Goal: Task Accomplishment & Management: Manage account settings

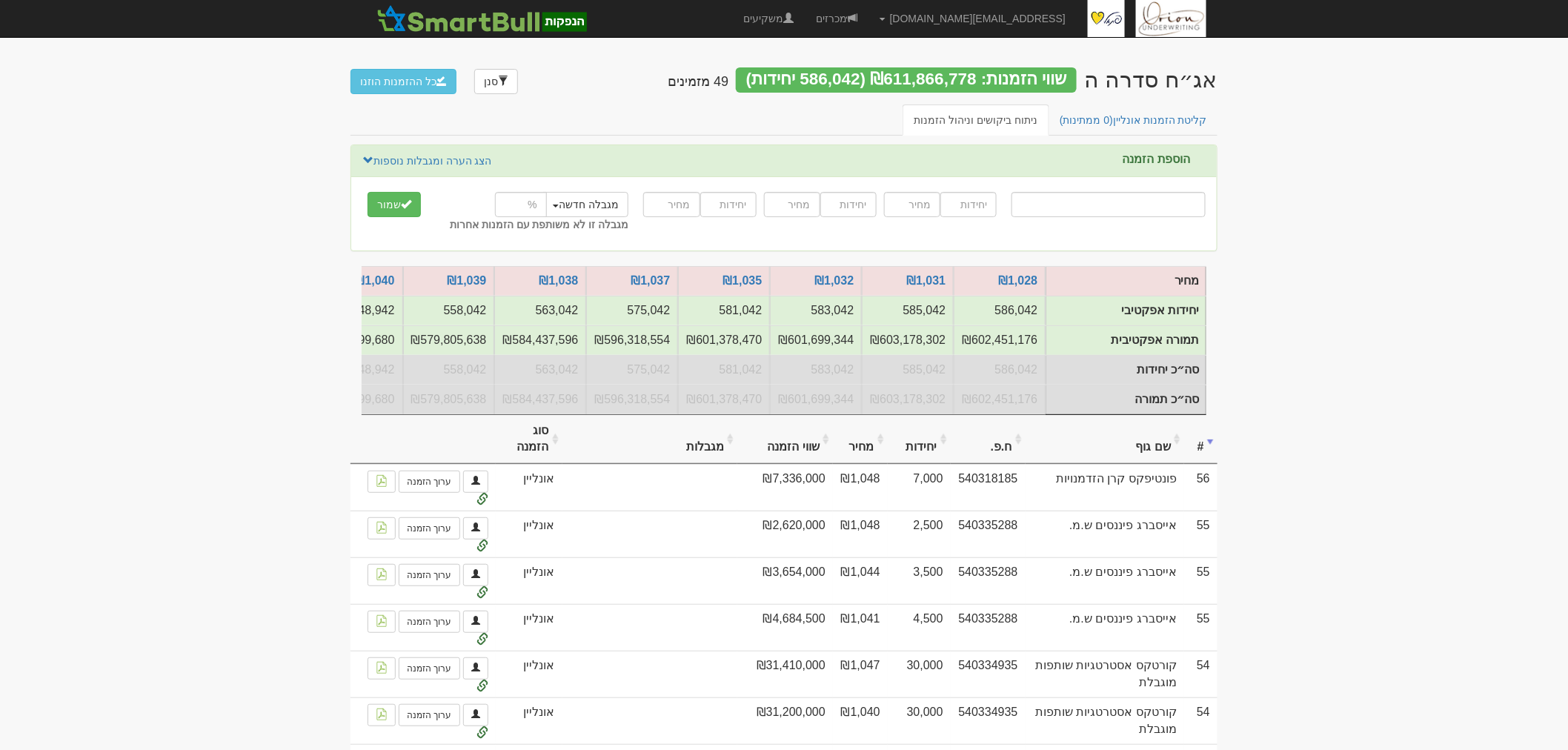
scroll to position [0, -758]
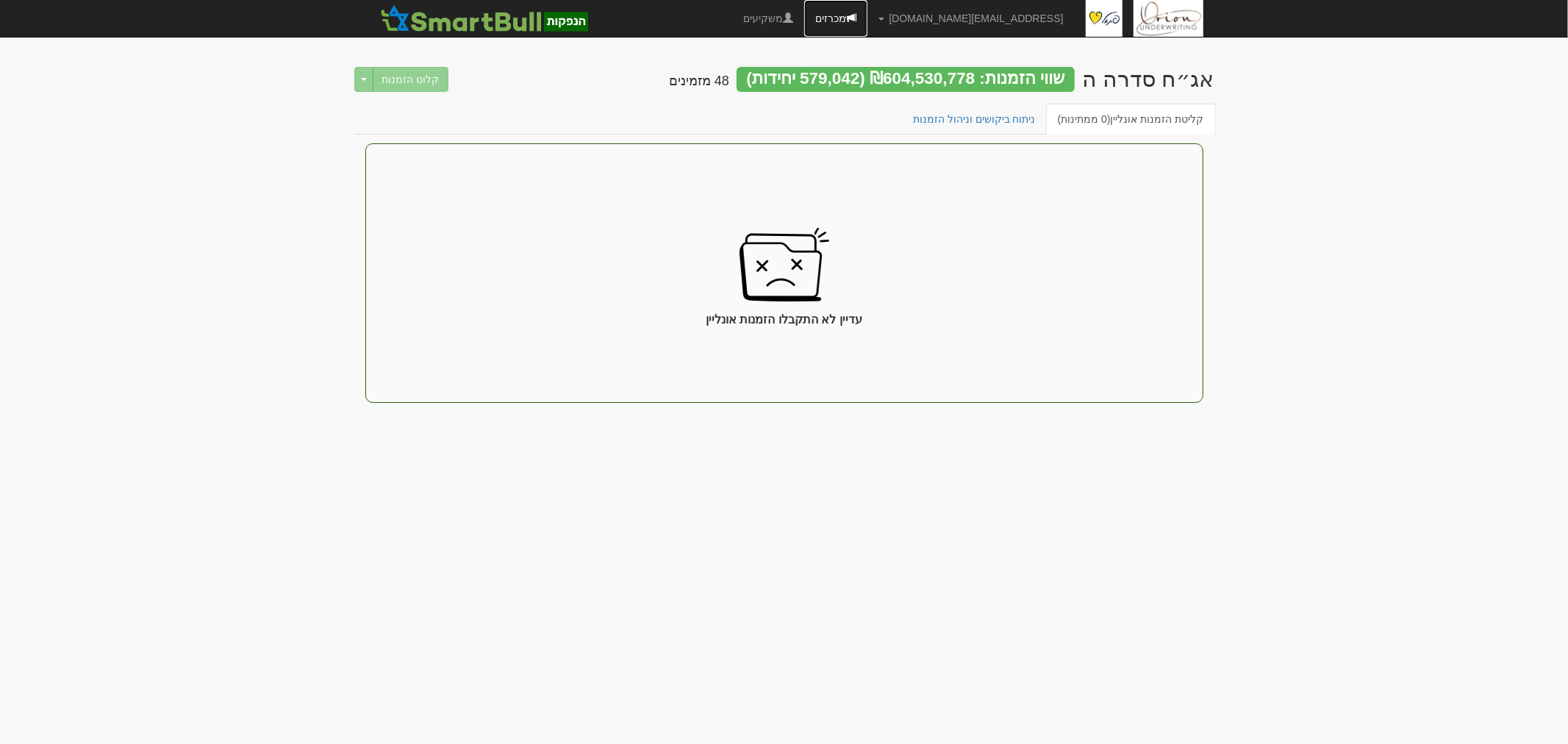
click at [867, 8] on link "מכרזים" at bounding box center [835, 18] width 63 height 37
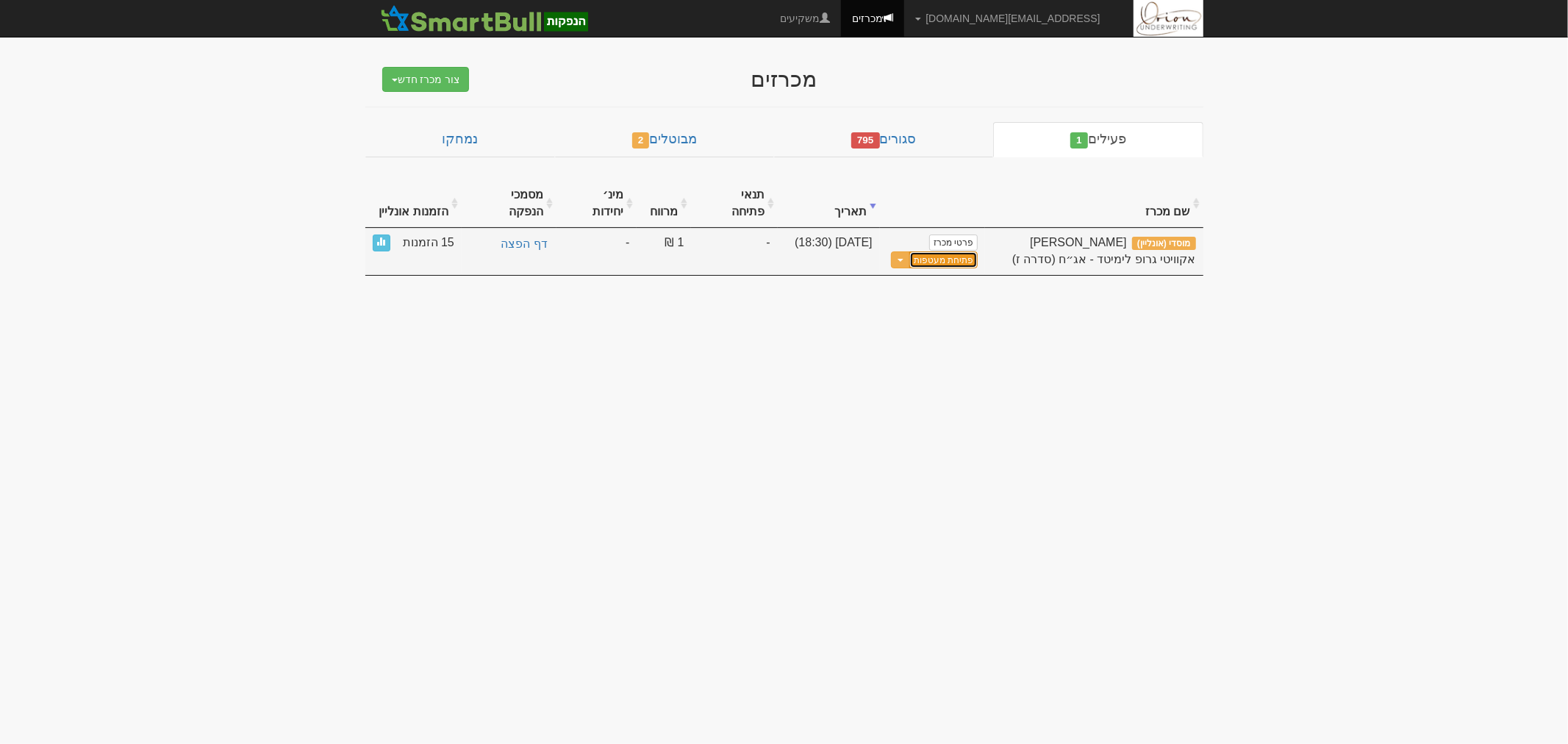
click at [938, 252] on button "פתיחת מעטפות" at bounding box center [943, 260] width 69 height 17
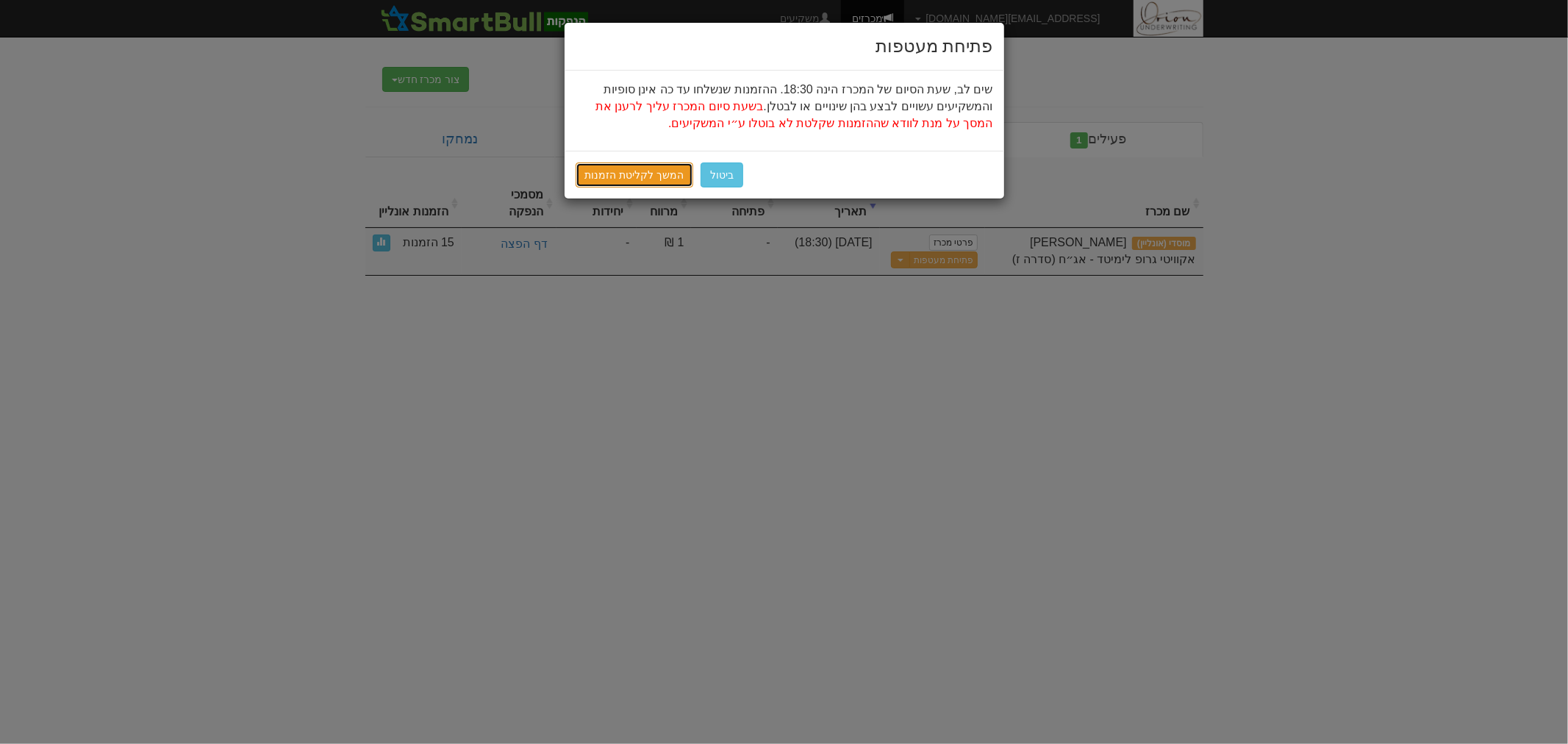
click at [626, 173] on link "המשך לקליטת הזמנות" at bounding box center [635, 175] width 118 height 25
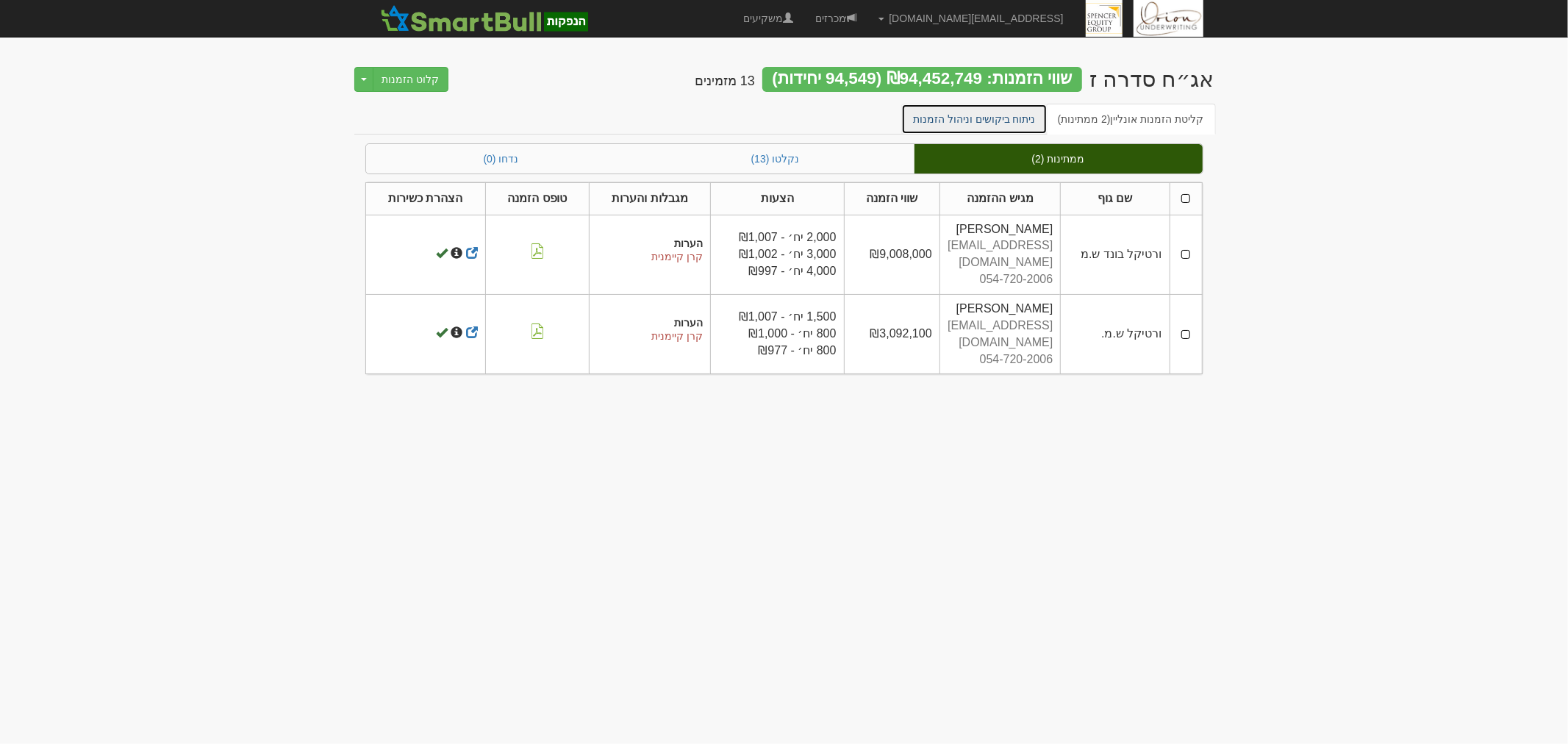
click at [1017, 117] on link "ניתוח ביקושים וניהול הזמנות" at bounding box center [974, 118] width 147 height 31
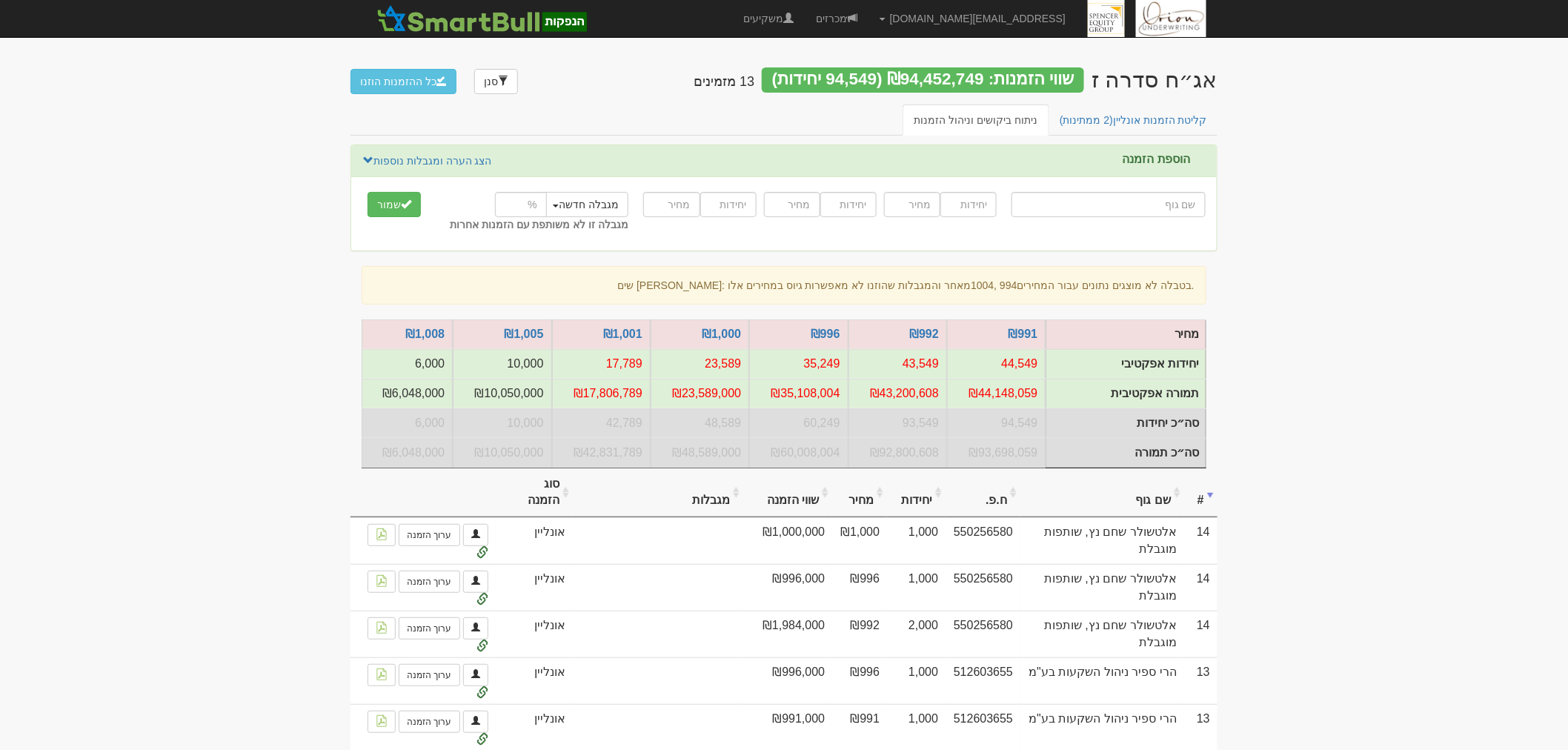
drag, startPoint x: 243, startPoint y: 151, endPoint x: 1368, endPoint y: 226, distance: 1127.5
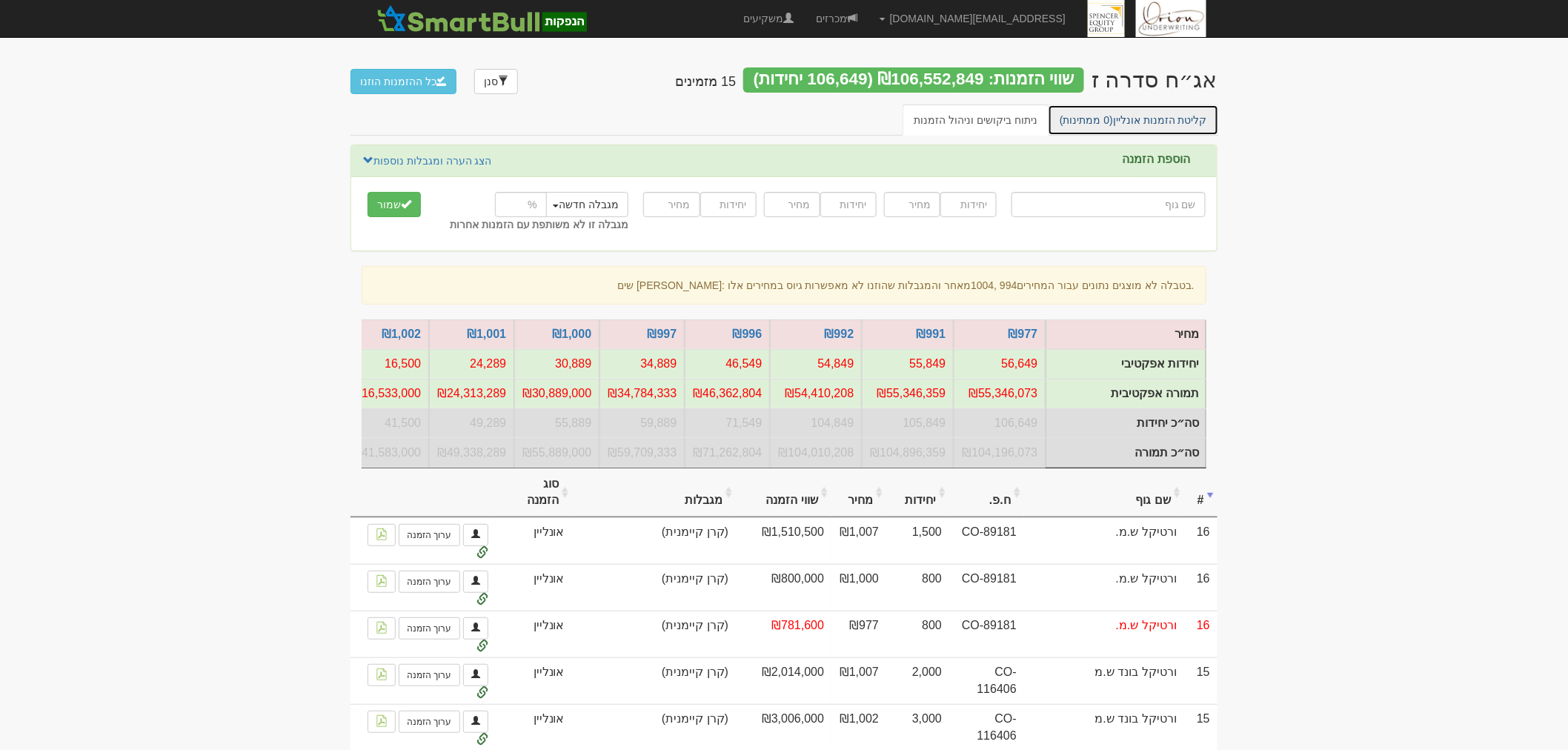
click at [1093, 120] on span "(0 ממתינות)" at bounding box center [1086, 119] width 53 height 12
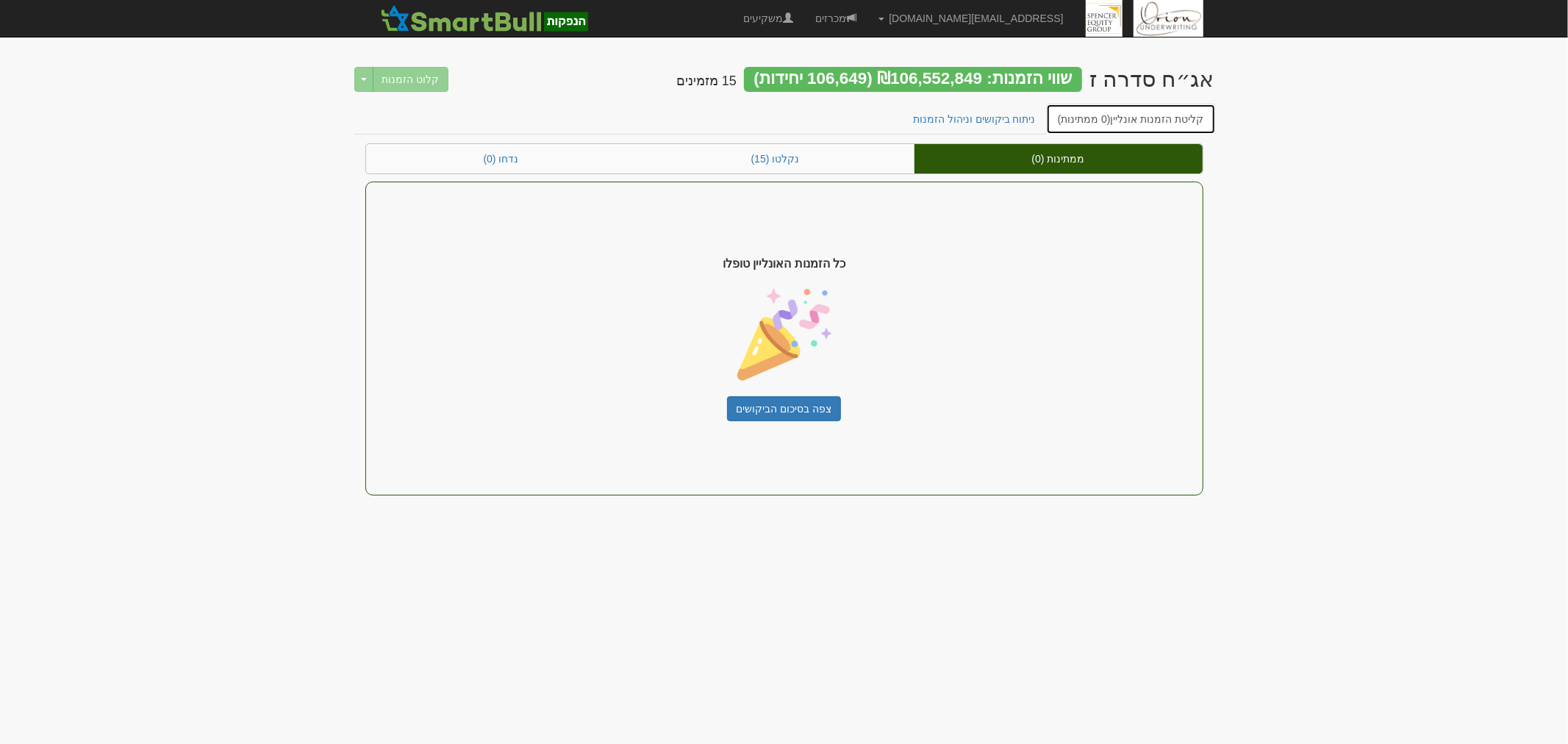
click at [1113, 111] on link "קליטת הזמנות אונליין (0 ממתינות)" at bounding box center [1130, 118] width 170 height 31
click at [944, 113] on link "ניתוח ביקושים וניהול הזמנות" at bounding box center [974, 118] width 147 height 31
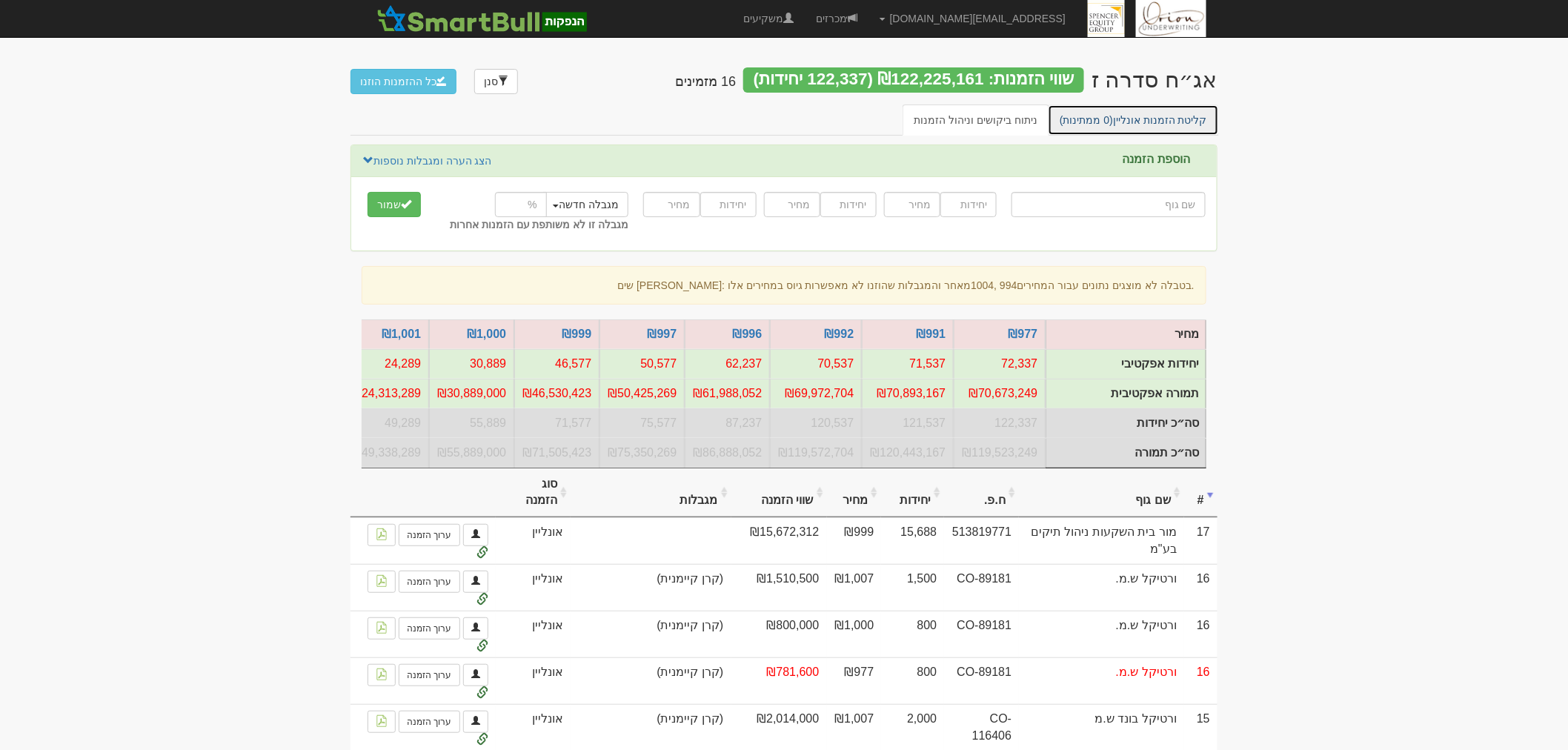
click at [1113, 117] on span "(0 ממתינות)" at bounding box center [1086, 119] width 53 height 12
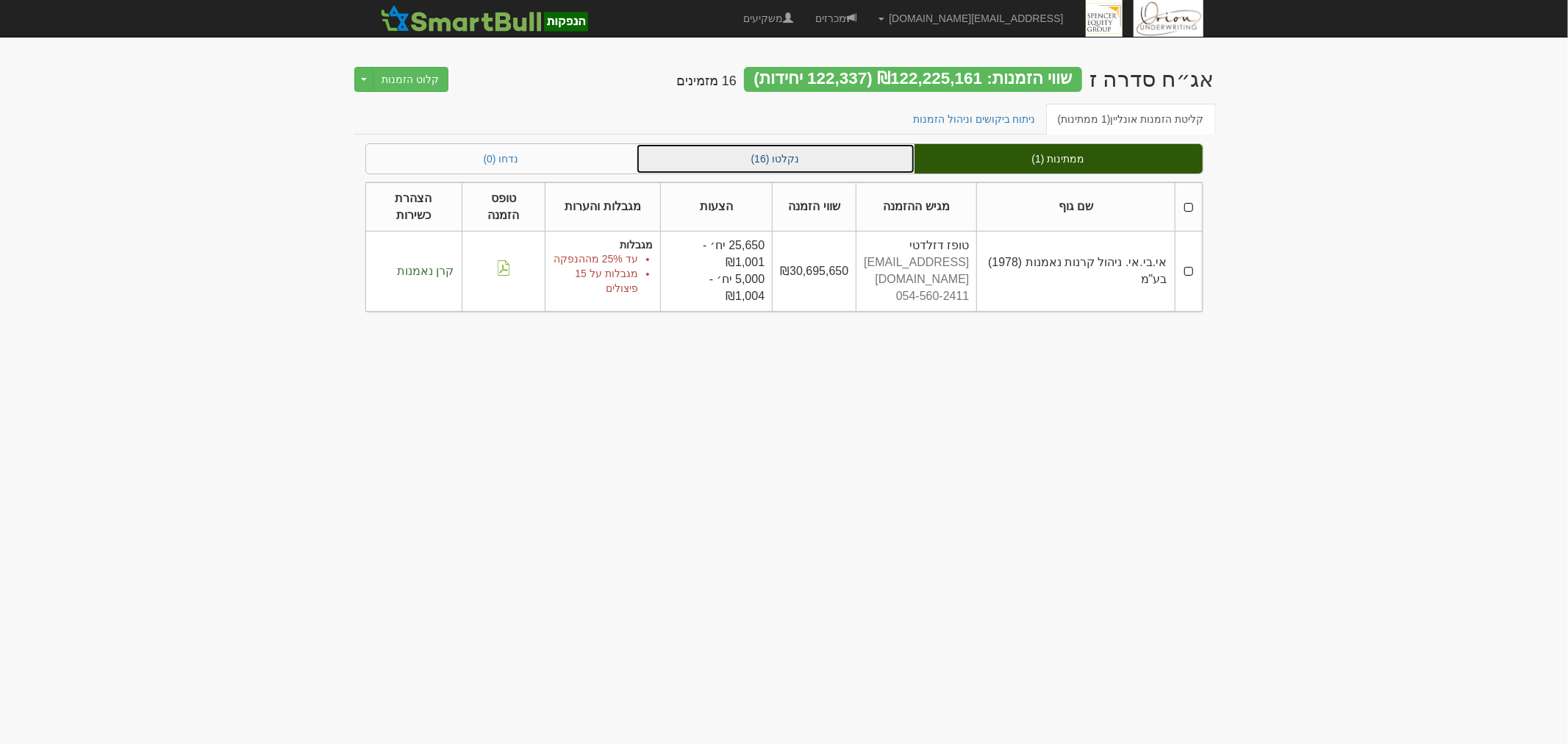
click at [775, 162] on link "נקלטו (16)" at bounding box center [776, 158] width 278 height 29
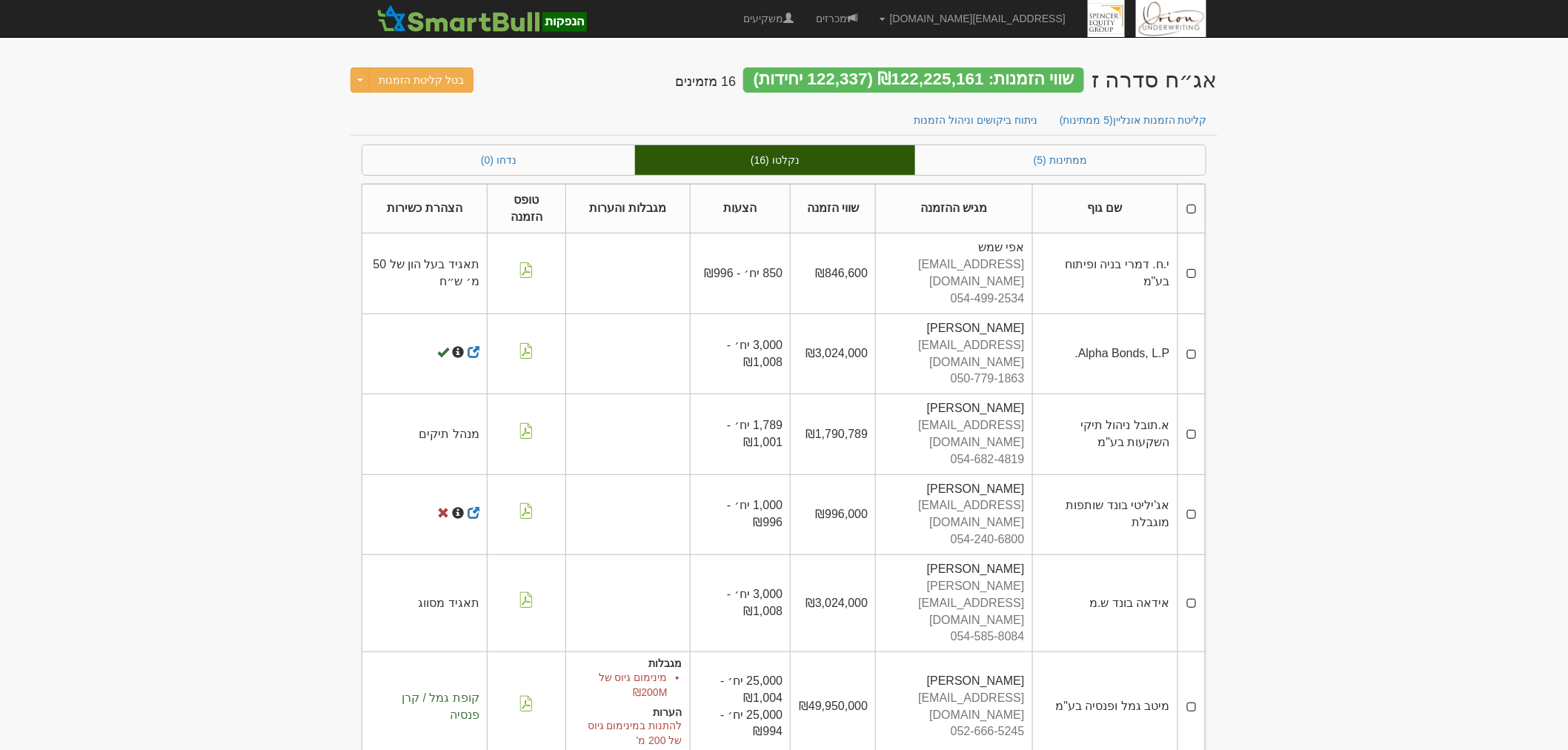
drag, startPoint x: 0, startPoint y: 0, endPoint x: 1349, endPoint y: 116, distance: 1354.0
click at [1119, 117] on link "קליטת הזמנות אונליין (5 ממתינות)" at bounding box center [1132, 119] width 171 height 31
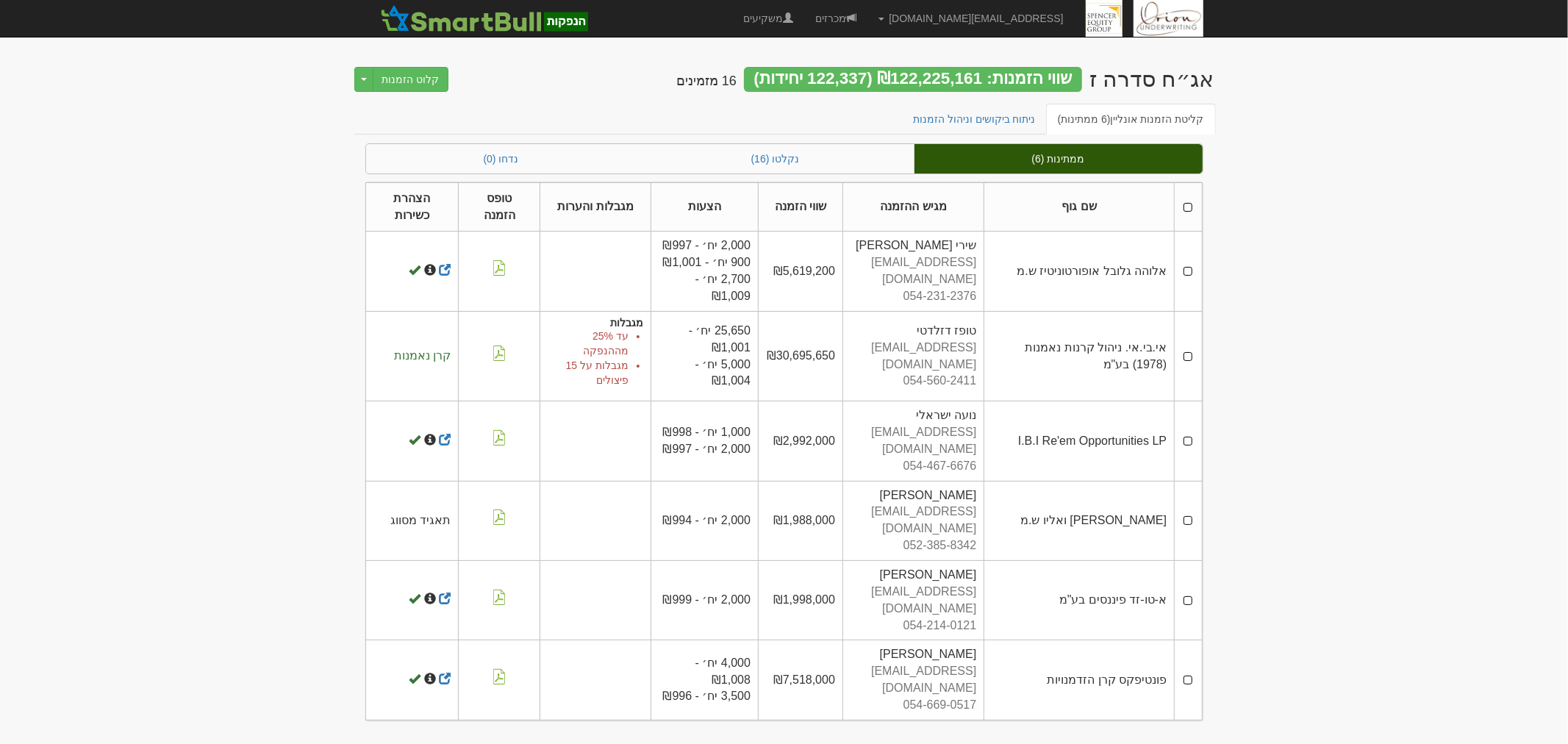
click at [1380, 289] on body "hanpaka@orion-uw.com הגדרות חשבונות הנפקה תבניות הודעות קיבול" at bounding box center [784, 372] width 1568 height 744
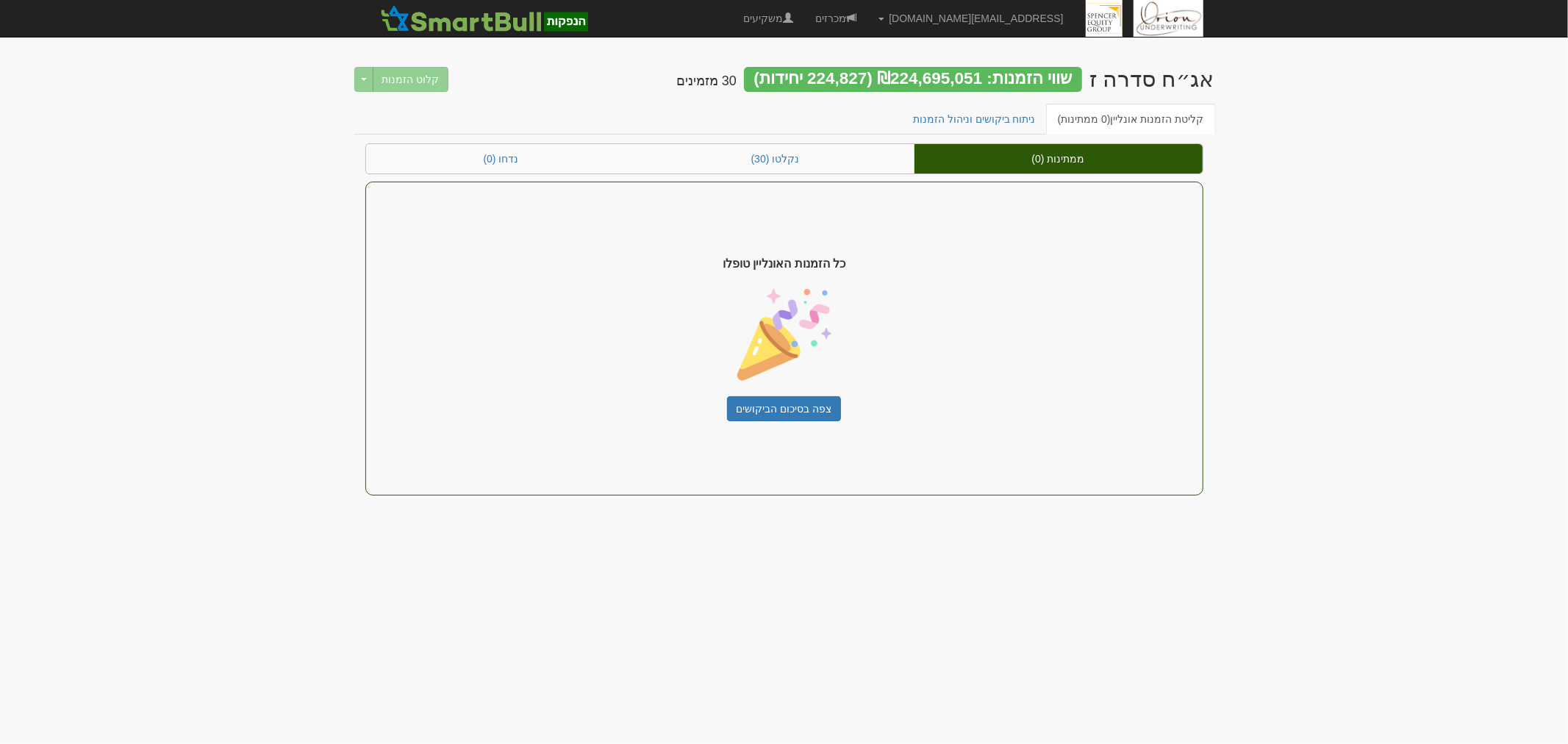
click at [991, 79] on div "שווי הזמנות: ₪224,695,051 (224,827 יחידות)" at bounding box center [913, 79] width 338 height 25
click at [789, 165] on link "נקלטו (30)" at bounding box center [776, 158] width 278 height 29
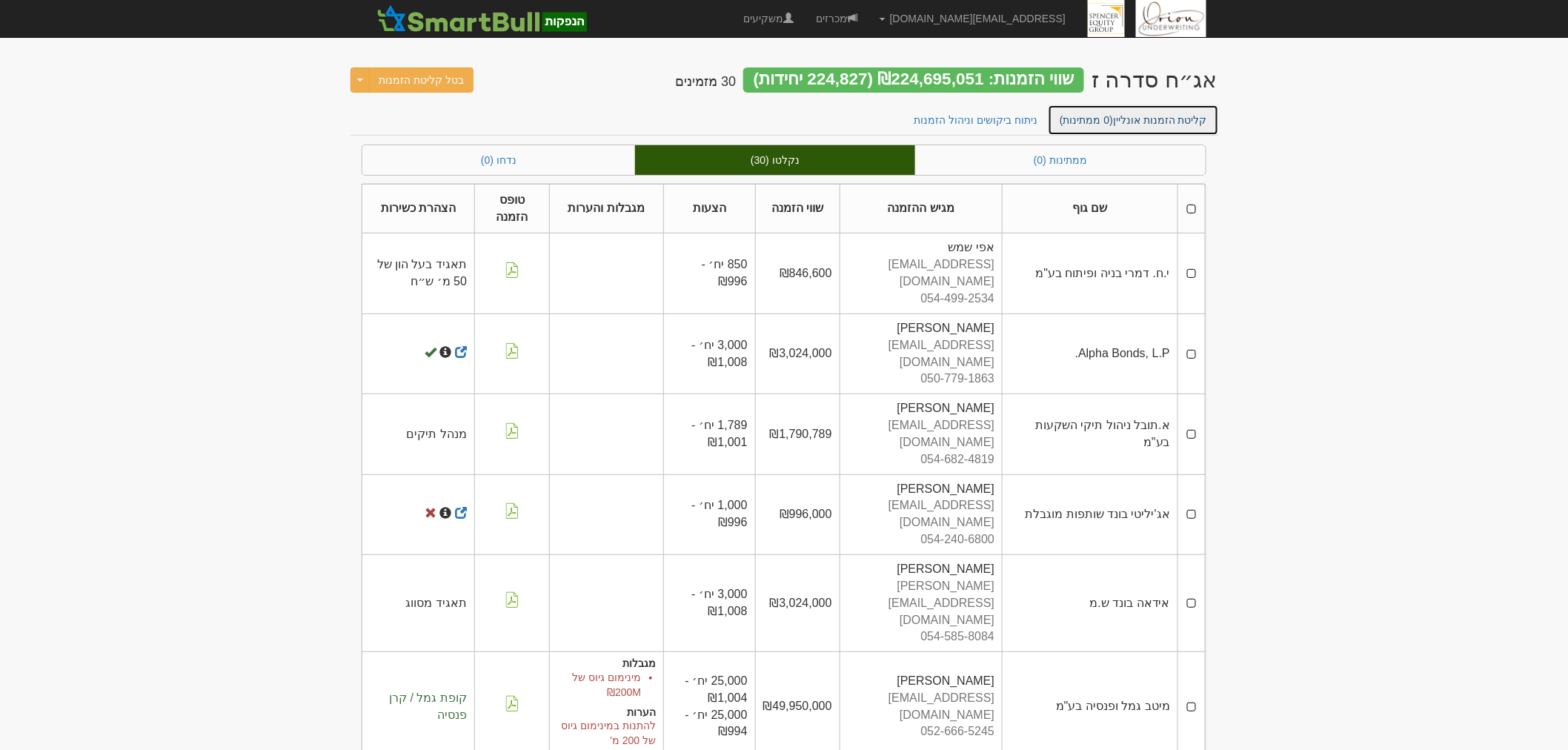
click at [1112, 120] on span "(0 ממתינות)" at bounding box center [1086, 119] width 53 height 12
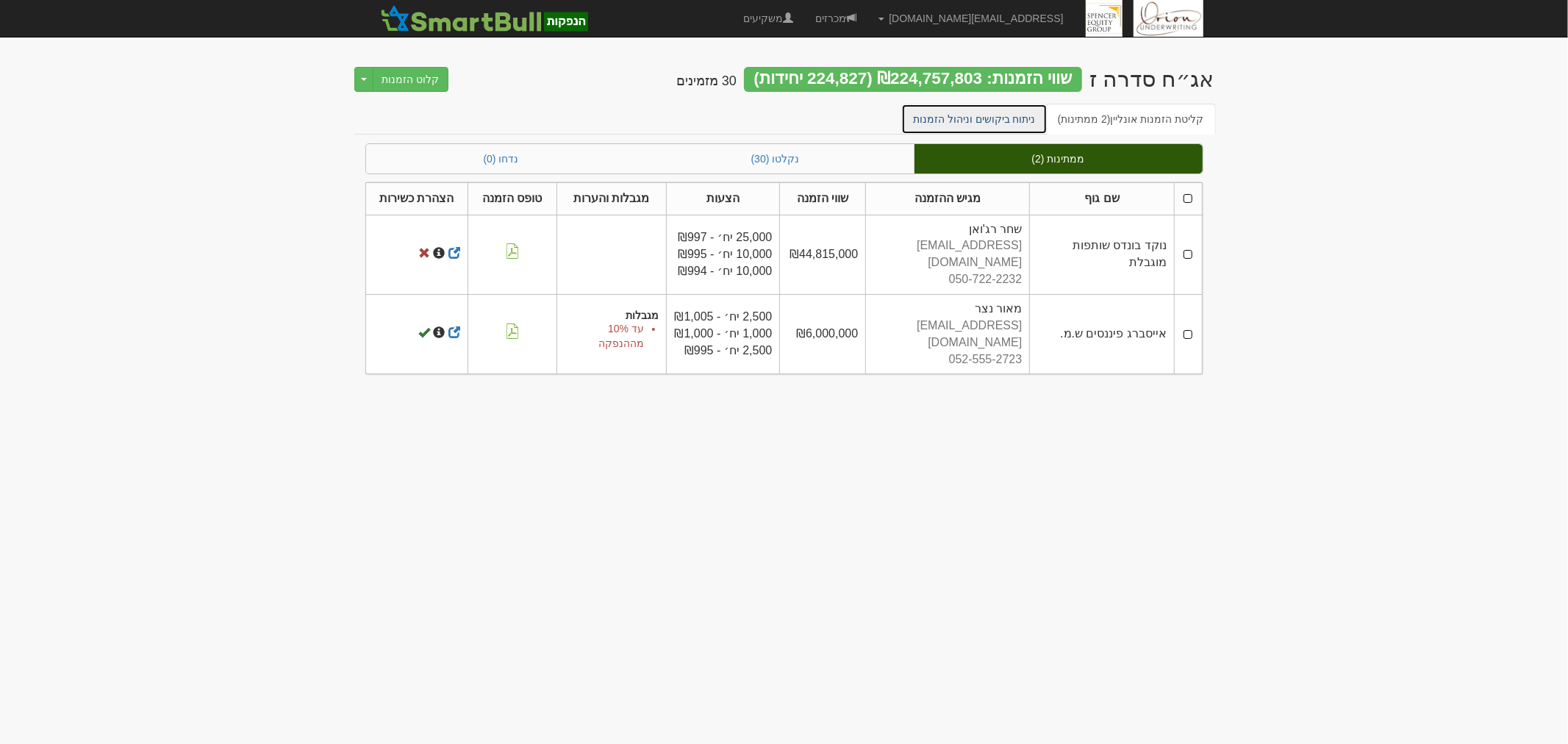
click at [986, 121] on link "ניתוח ביקושים וניהול הזמנות" at bounding box center [974, 118] width 147 height 31
click at [982, 113] on link "ניתוח ביקושים וניהול הזמנות" at bounding box center [974, 118] width 147 height 31
click at [966, 108] on link "ניתוח ביקושים וניהול הזמנות" at bounding box center [974, 118] width 147 height 31
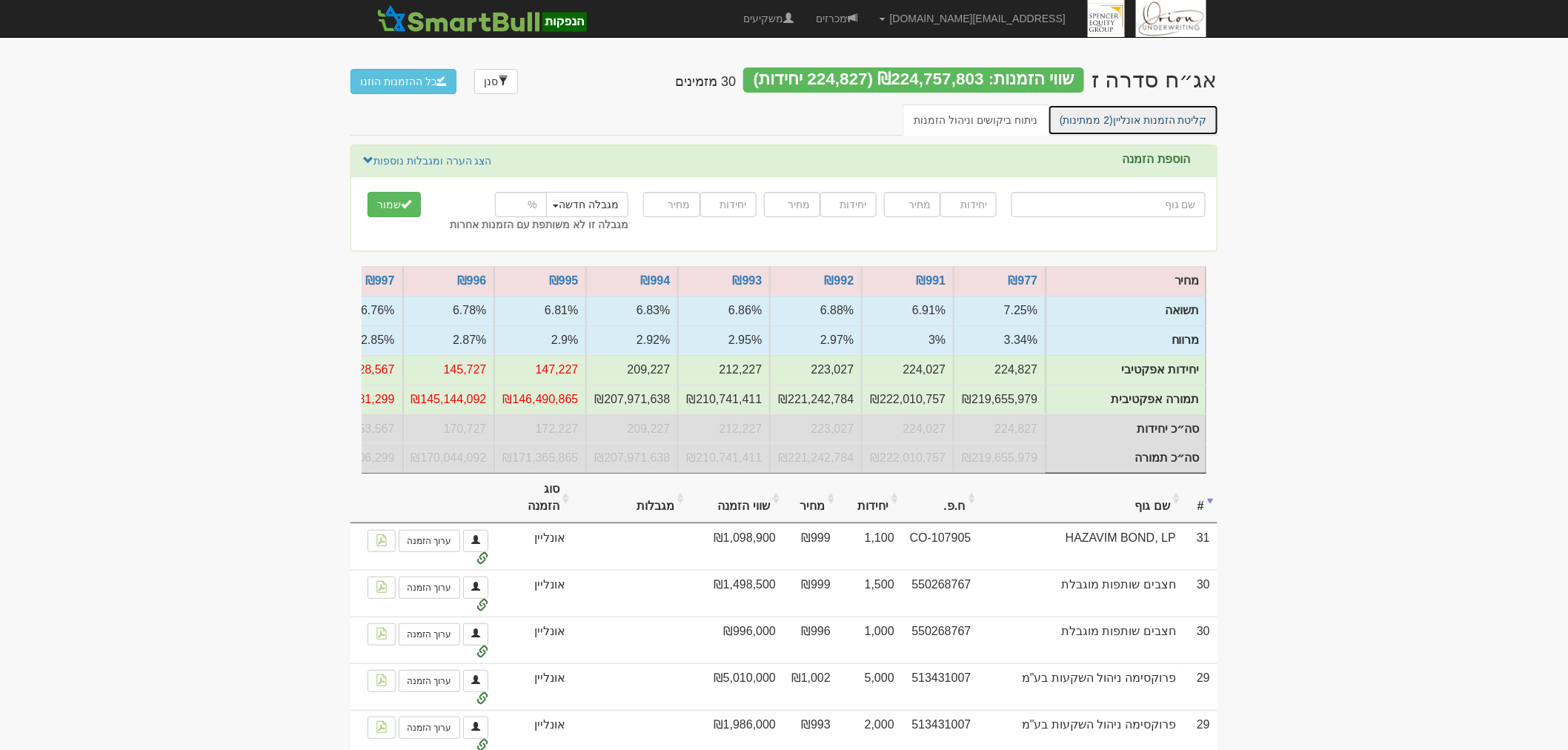
click at [1110, 121] on span "(2 ממתינות)" at bounding box center [1086, 119] width 53 height 12
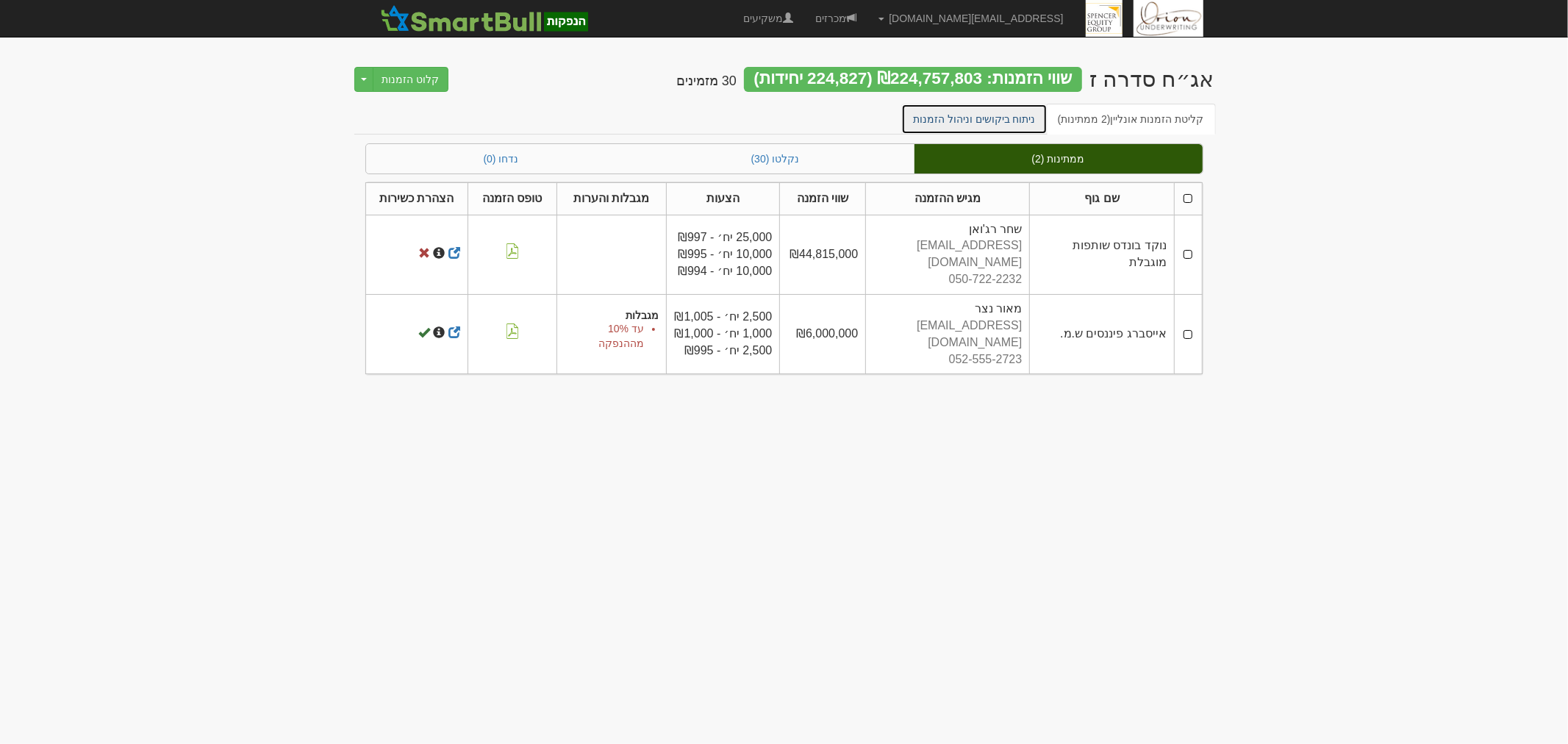
click at [965, 123] on link "ניתוח ביקושים וניהול הזמנות" at bounding box center [974, 118] width 147 height 31
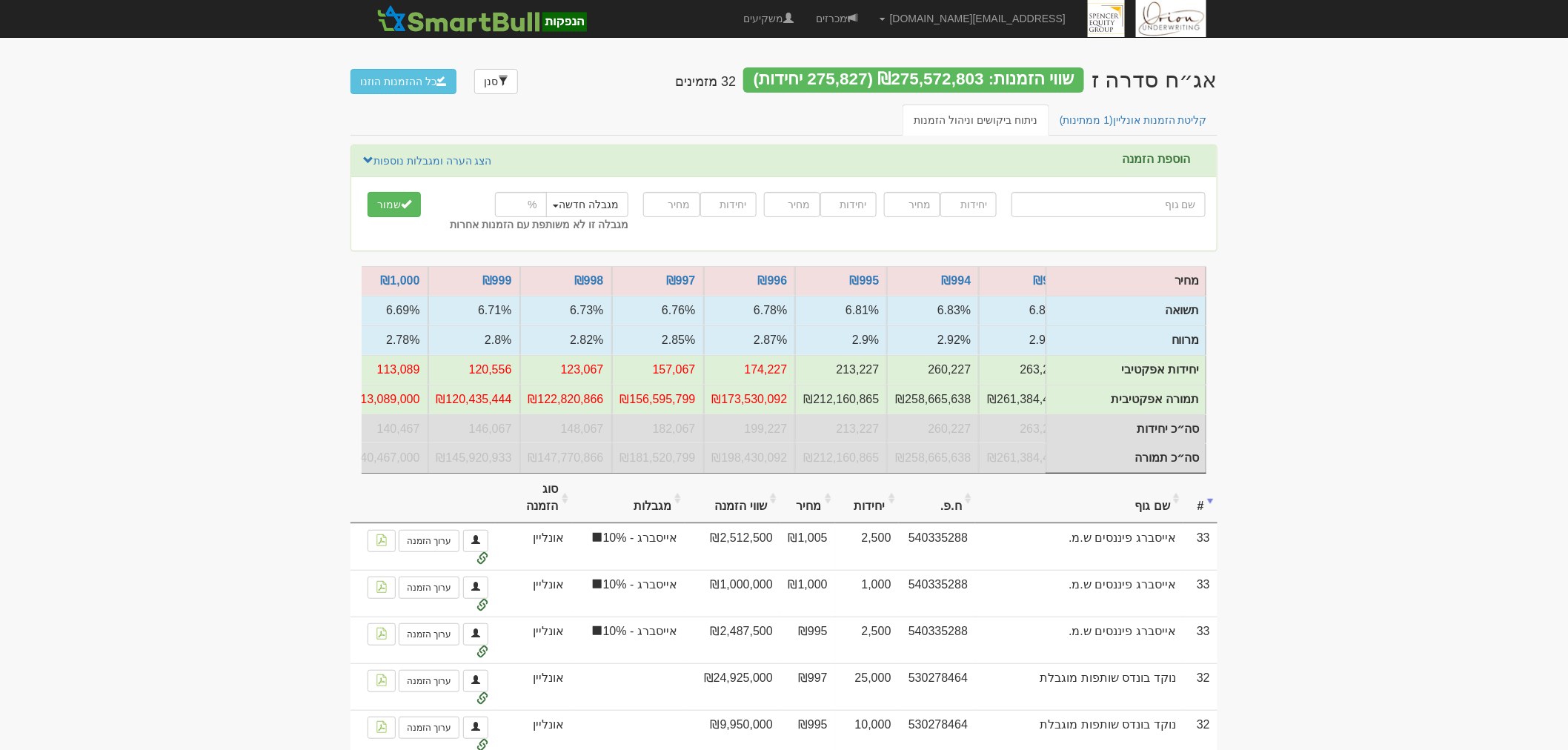
scroll to position [0, -298]
click at [1092, 124] on span "(1 ממתינות)" at bounding box center [1086, 119] width 53 height 12
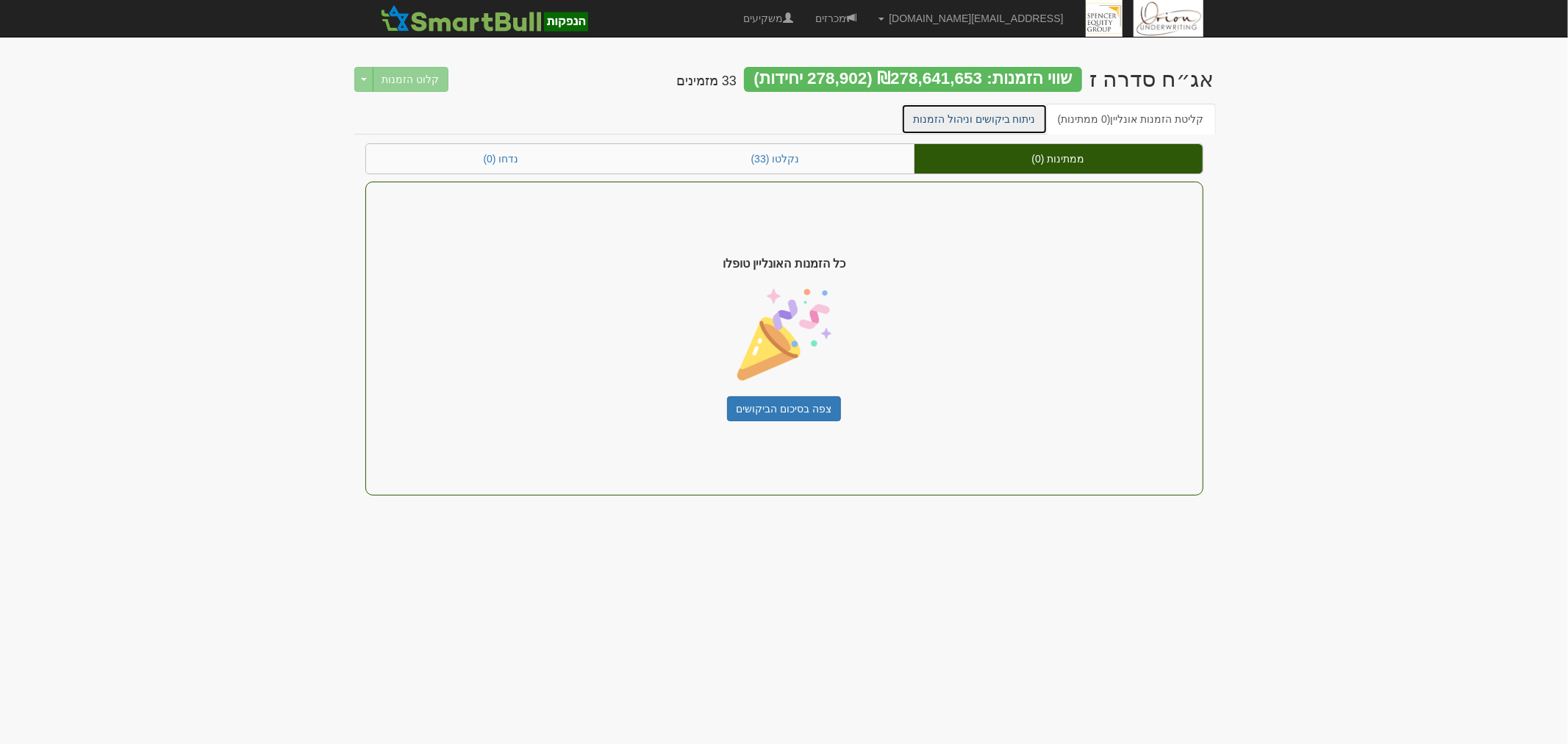
click at [971, 123] on link "ניתוח ביקושים וניהול הזמנות" at bounding box center [974, 118] width 147 height 31
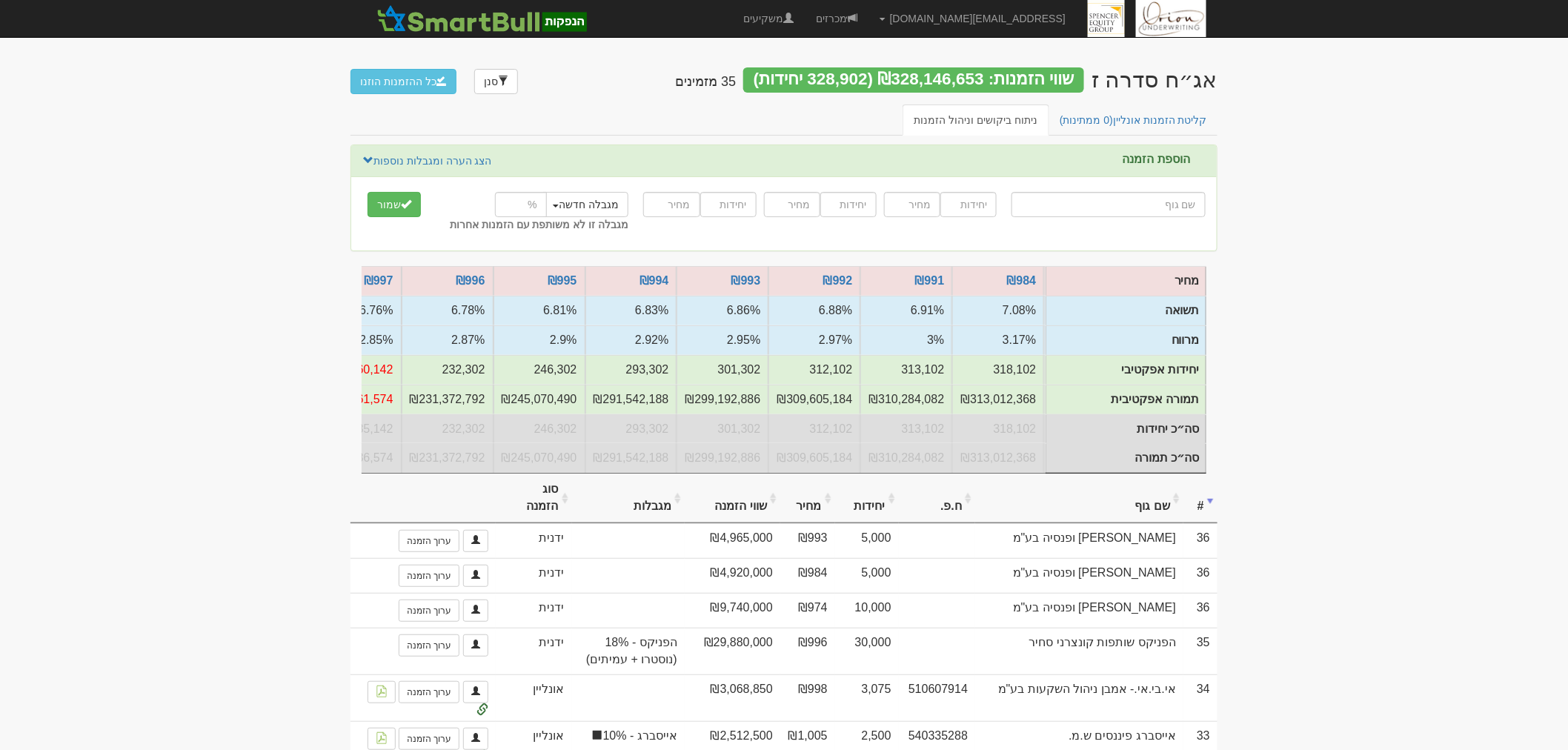
scroll to position [0, -205]
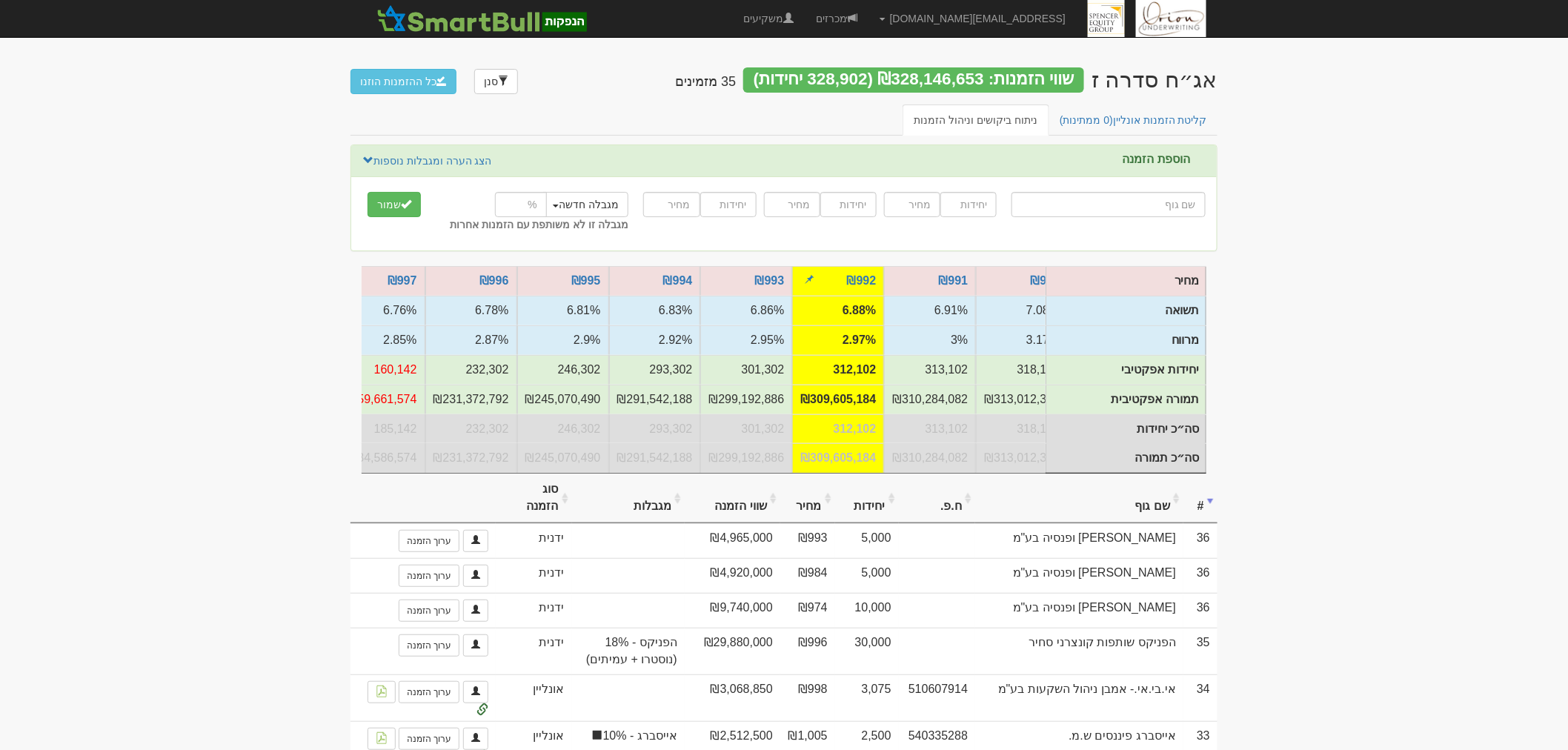
click at [857, 468] on td "₪309,605,184" at bounding box center [837, 457] width 92 height 29
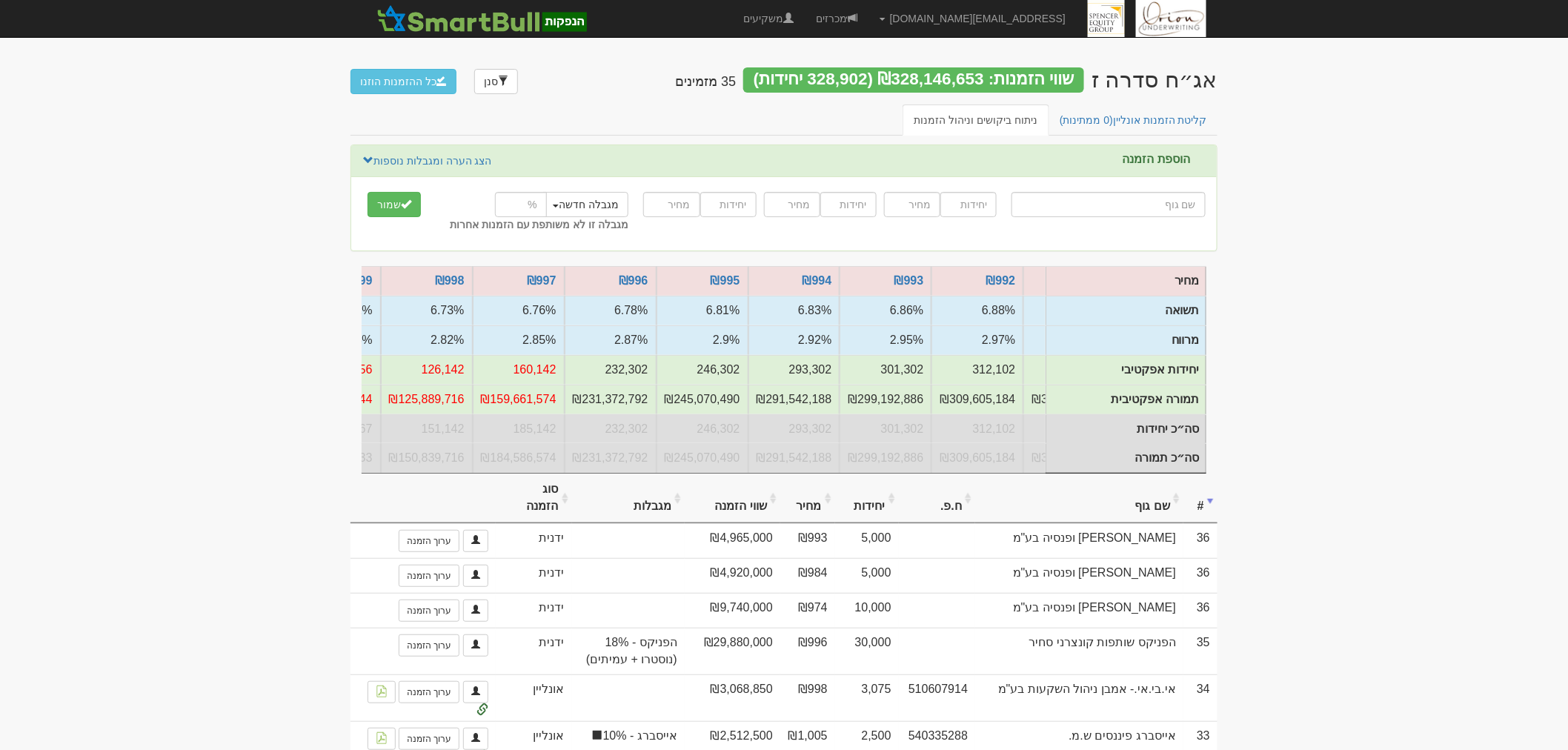
scroll to position [0, -375]
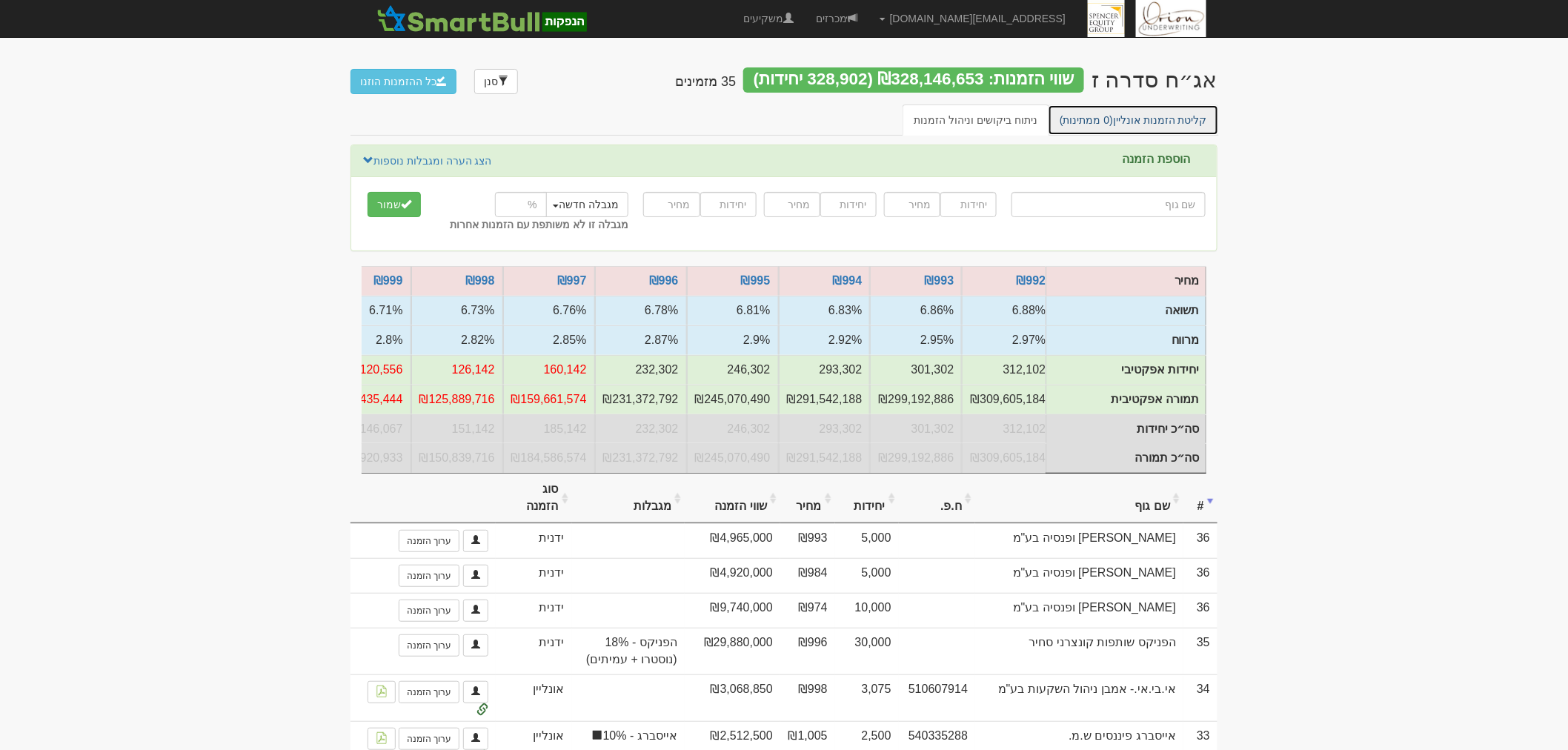
click at [1131, 119] on link "קליטת הזמנות אונליין (0 ממתינות)" at bounding box center [1132, 119] width 171 height 31
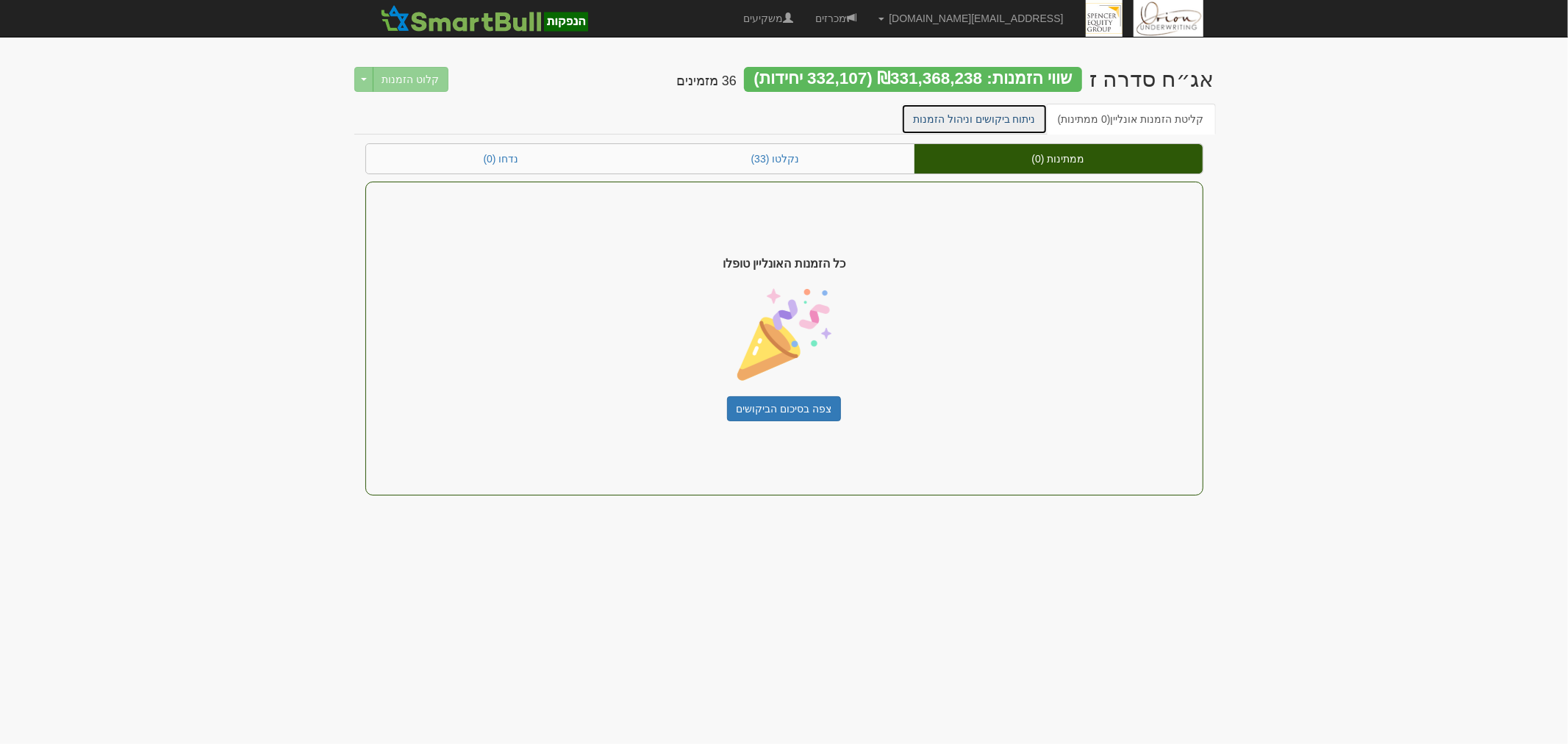
click at [969, 127] on link "ניתוח ביקושים וניהול הזמנות" at bounding box center [974, 118] width 147 height 31
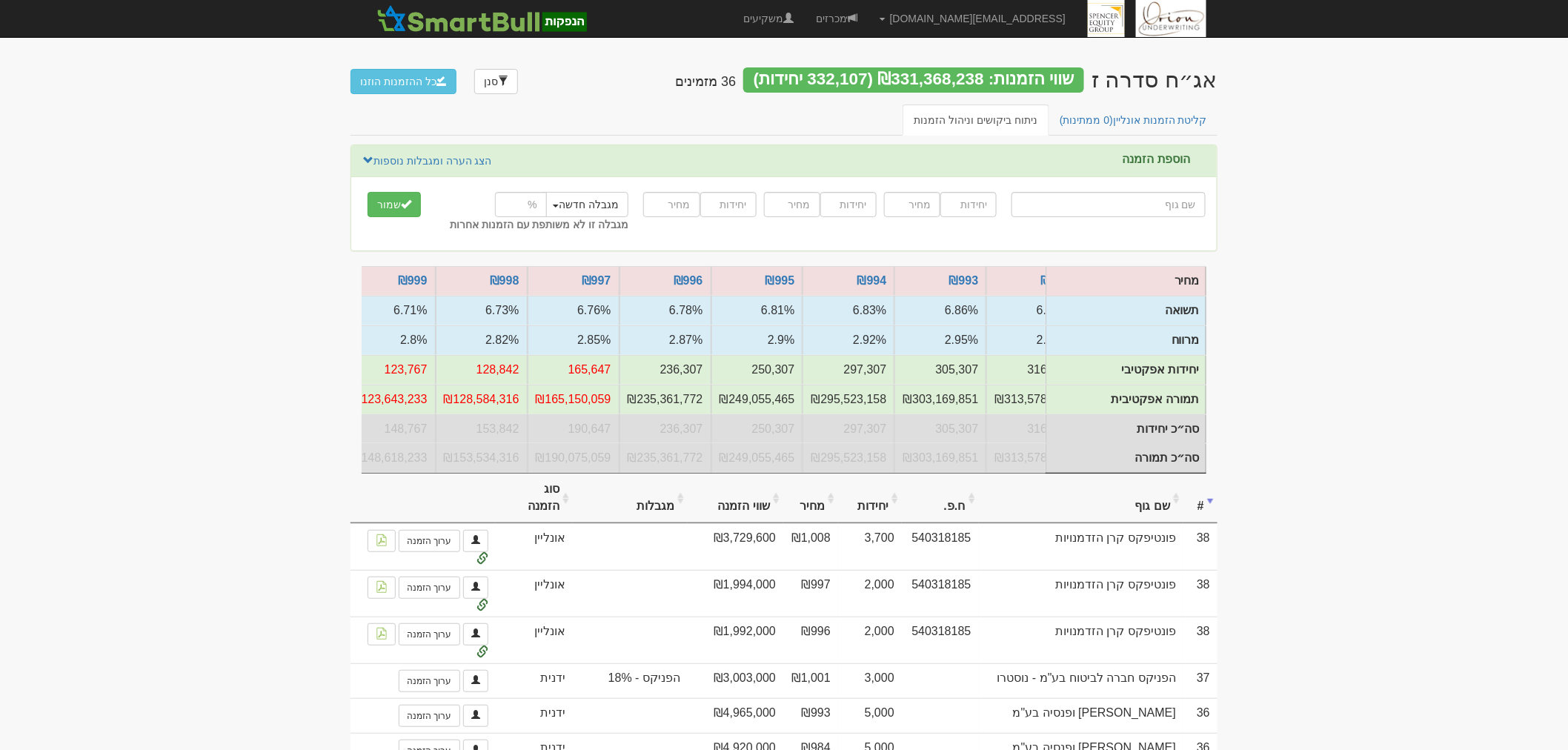
scroll to position [0, -316]
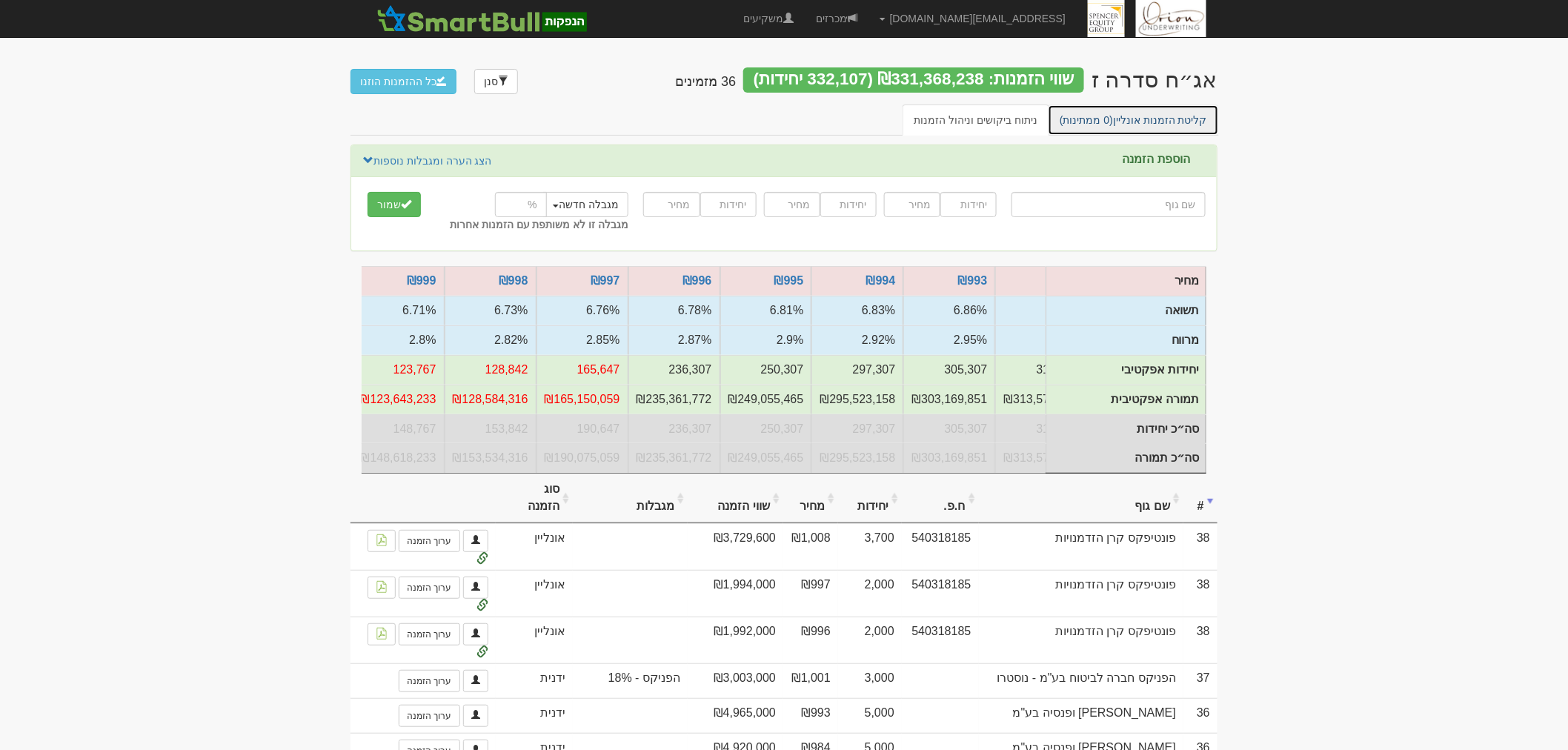
click at [1106, 124] on span "(0 ממתינות)" at bounding box center [1086, 119] width 53 height 12
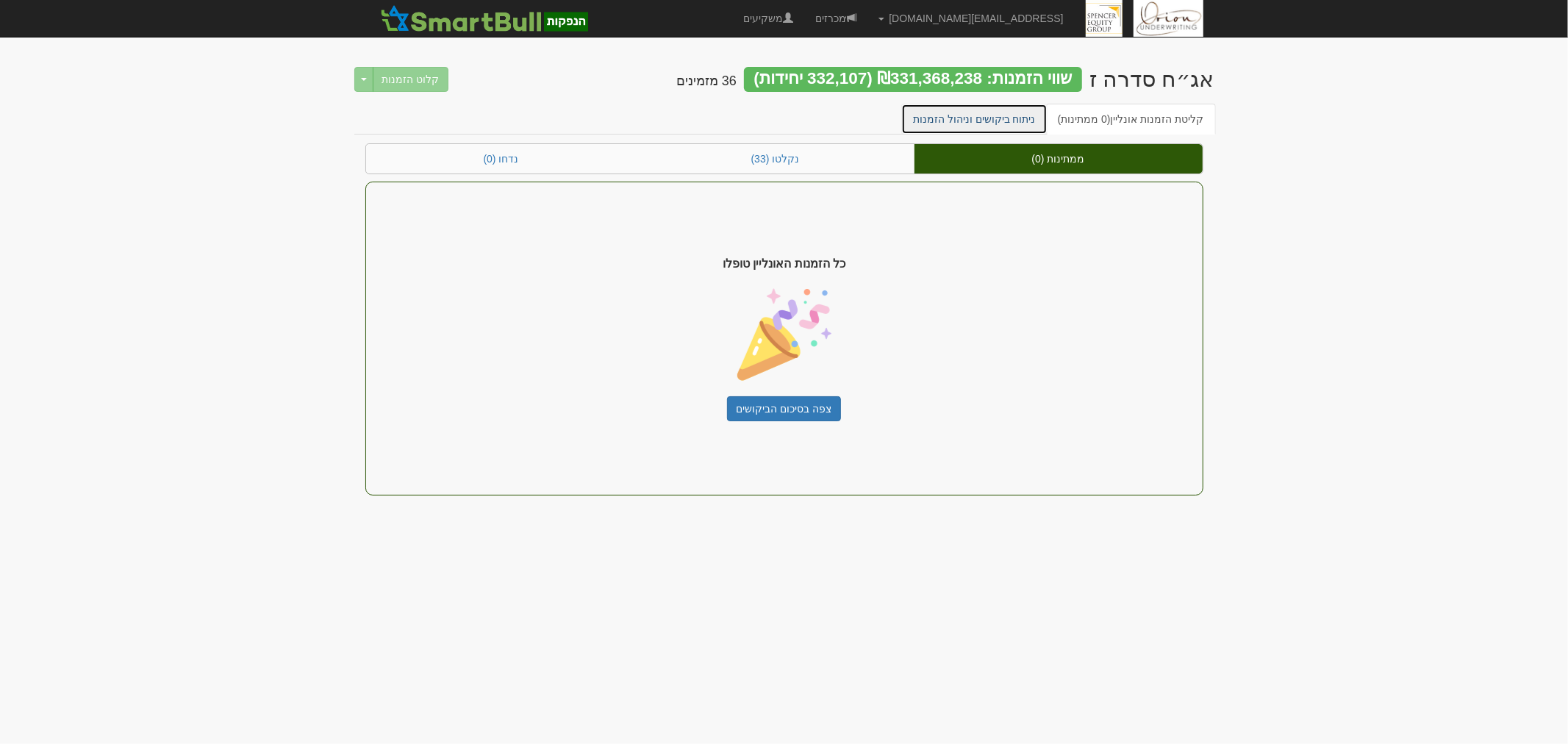
click at [960, 117] on link "ניתוח ביקושים וניהול הזמנות" at bounding box center [974, 118] width 147 height 31
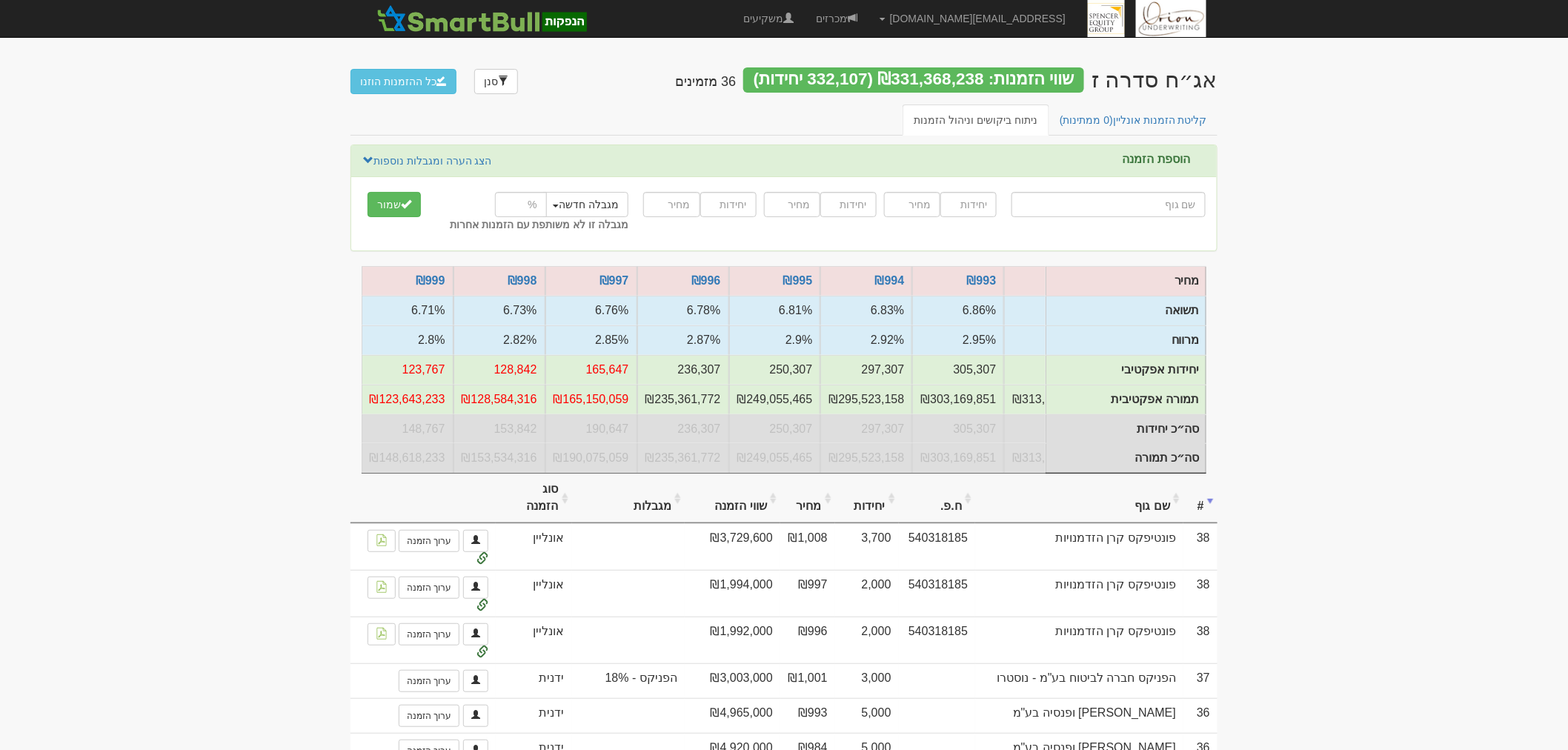
click at [1194, 121] on link "קליטת הזמנות אונליין (0 ממתינות)" at bounding box center [1132, 119] width 171 height 31
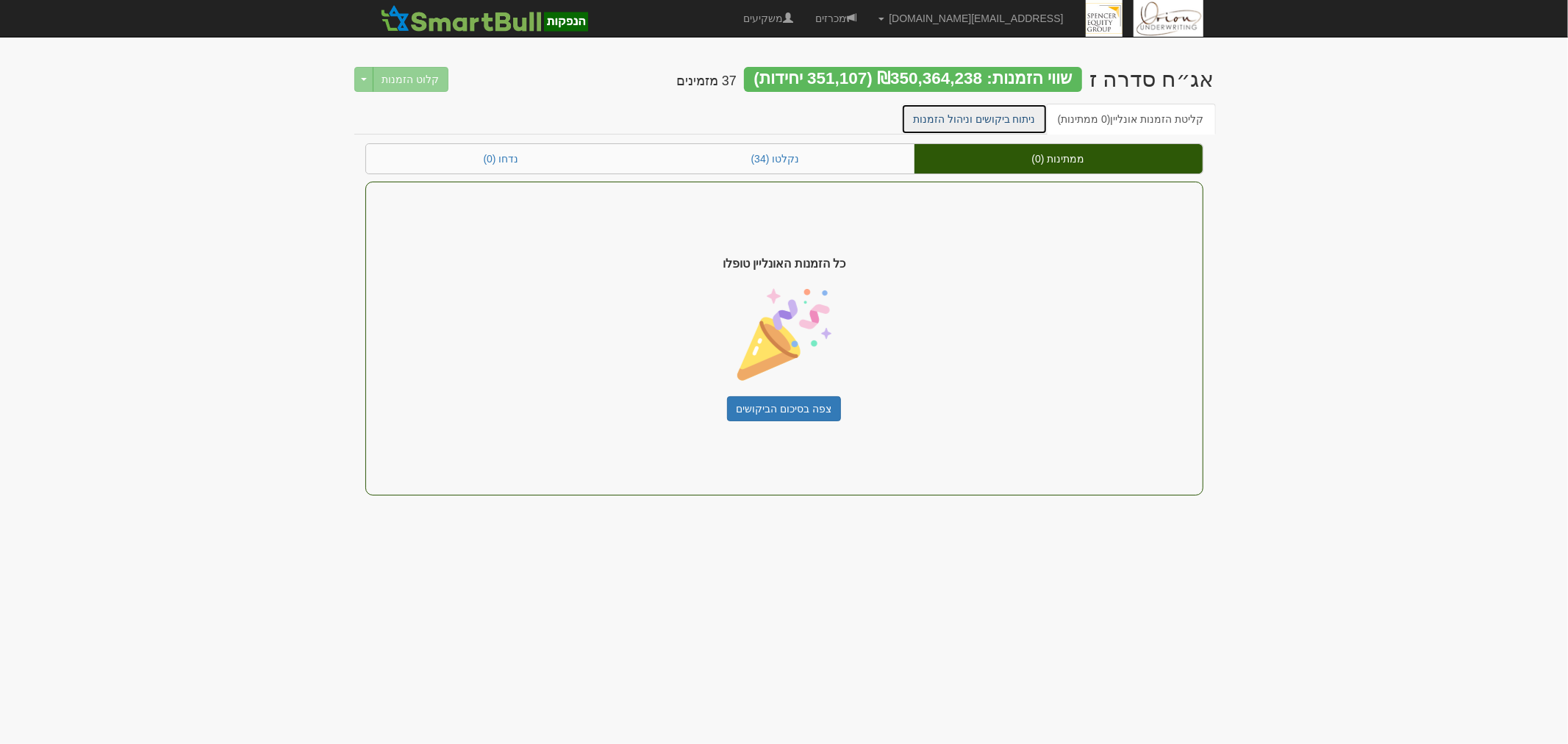
click at [992, 112] on link "ניתוח ביקושים וניהול הזמנות" at bounding box center [974, 118] width 147 height 31
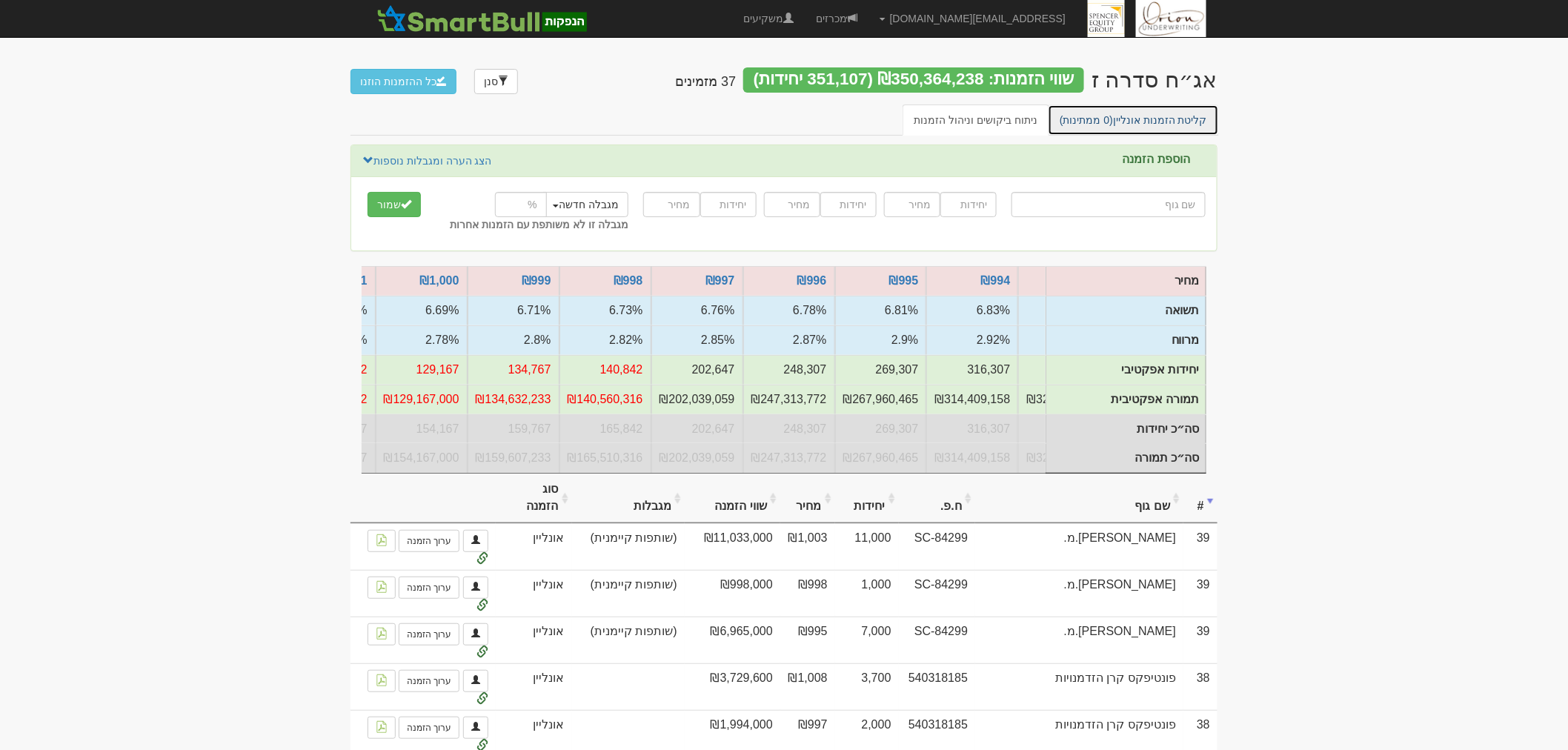
click at [1153, 122] on link "קליטת הזמנות אונליין (0 ממתינות)" at bounding box center [1132, 119] width 171 height 31
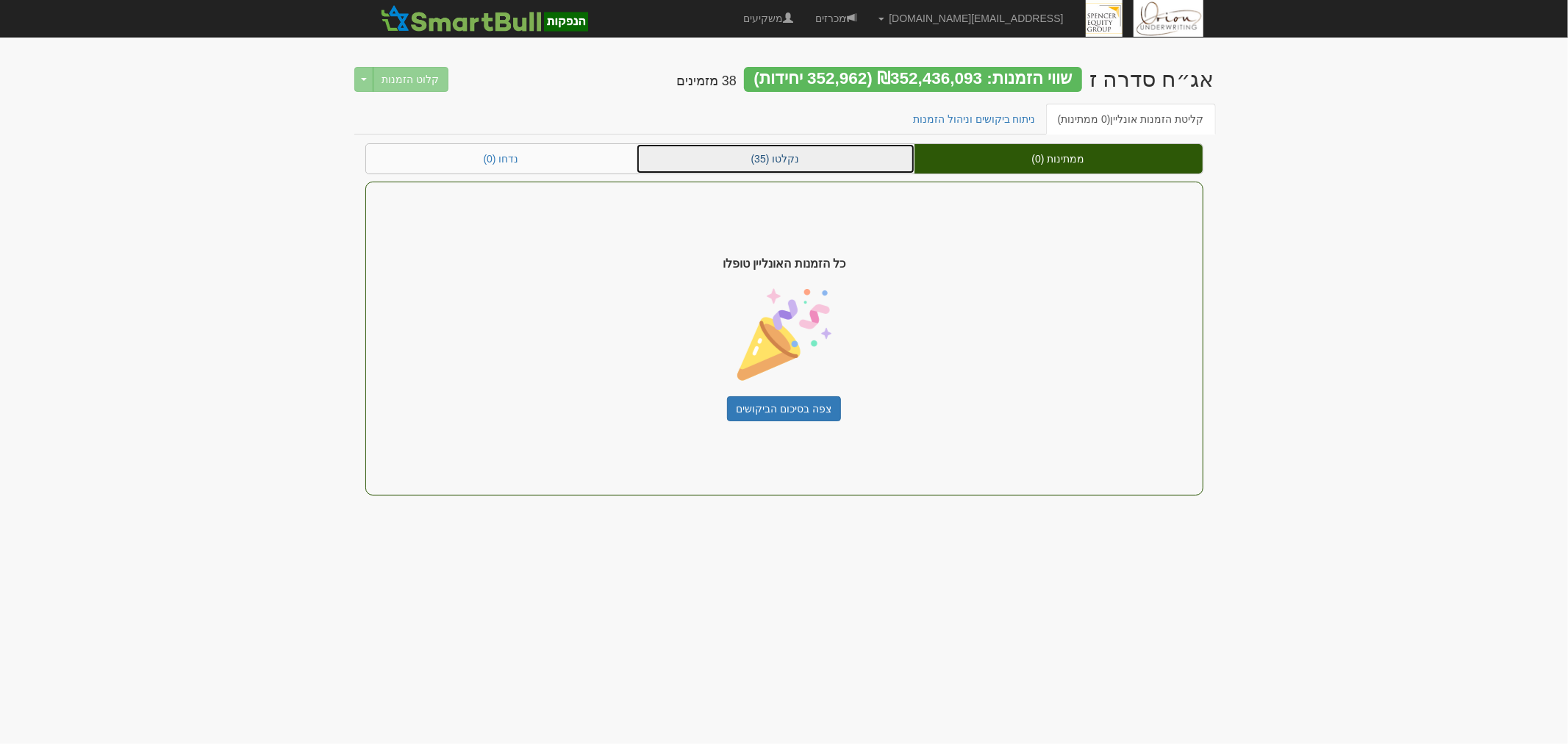
click at [786, 149] on link "נקלטו (35)" at bounding box center [776, 158] width 278 height 29
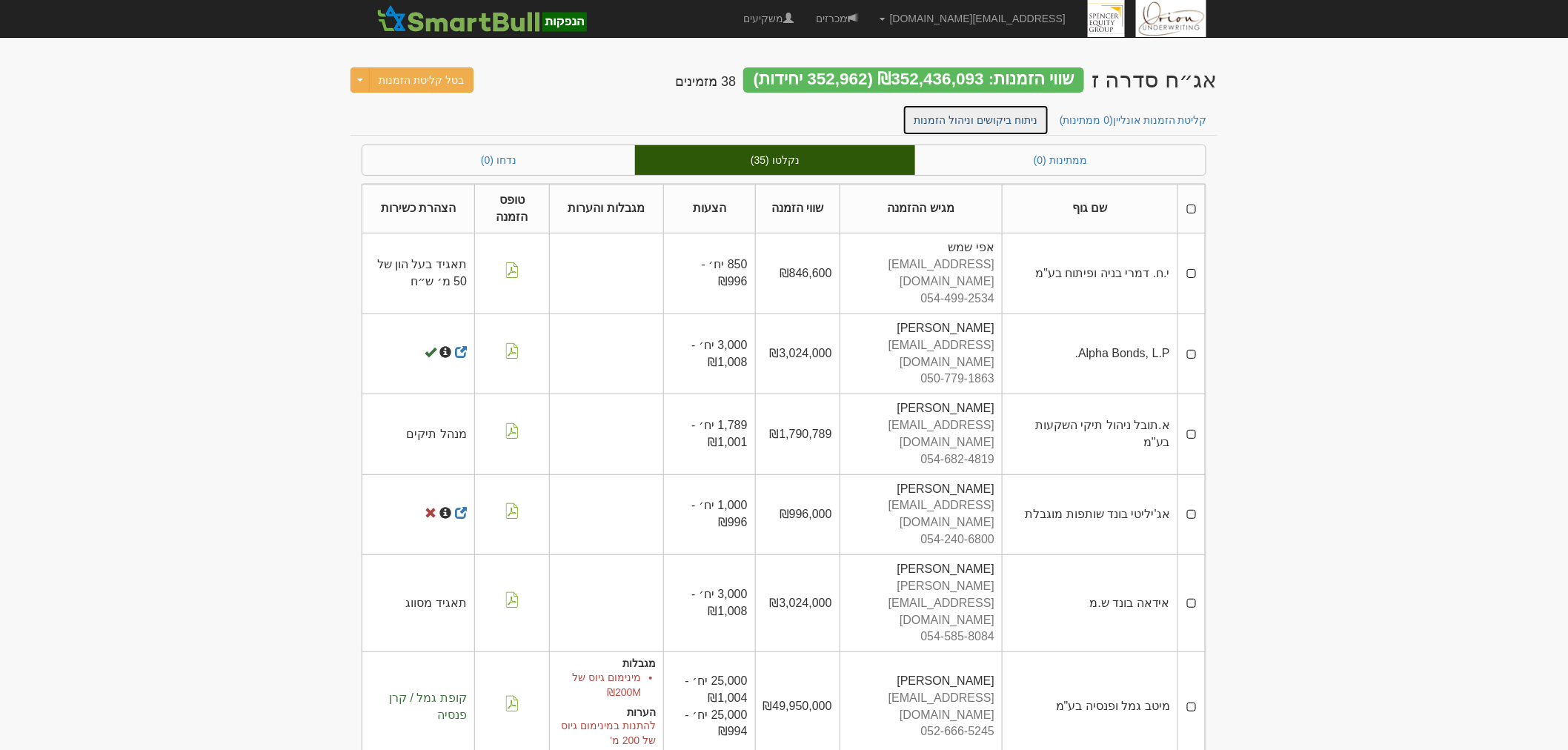
click at [945, 118] on link "ניתוח ביקושים וניהול הזמנות" at bounding box center [976, 119] width 148 height 31
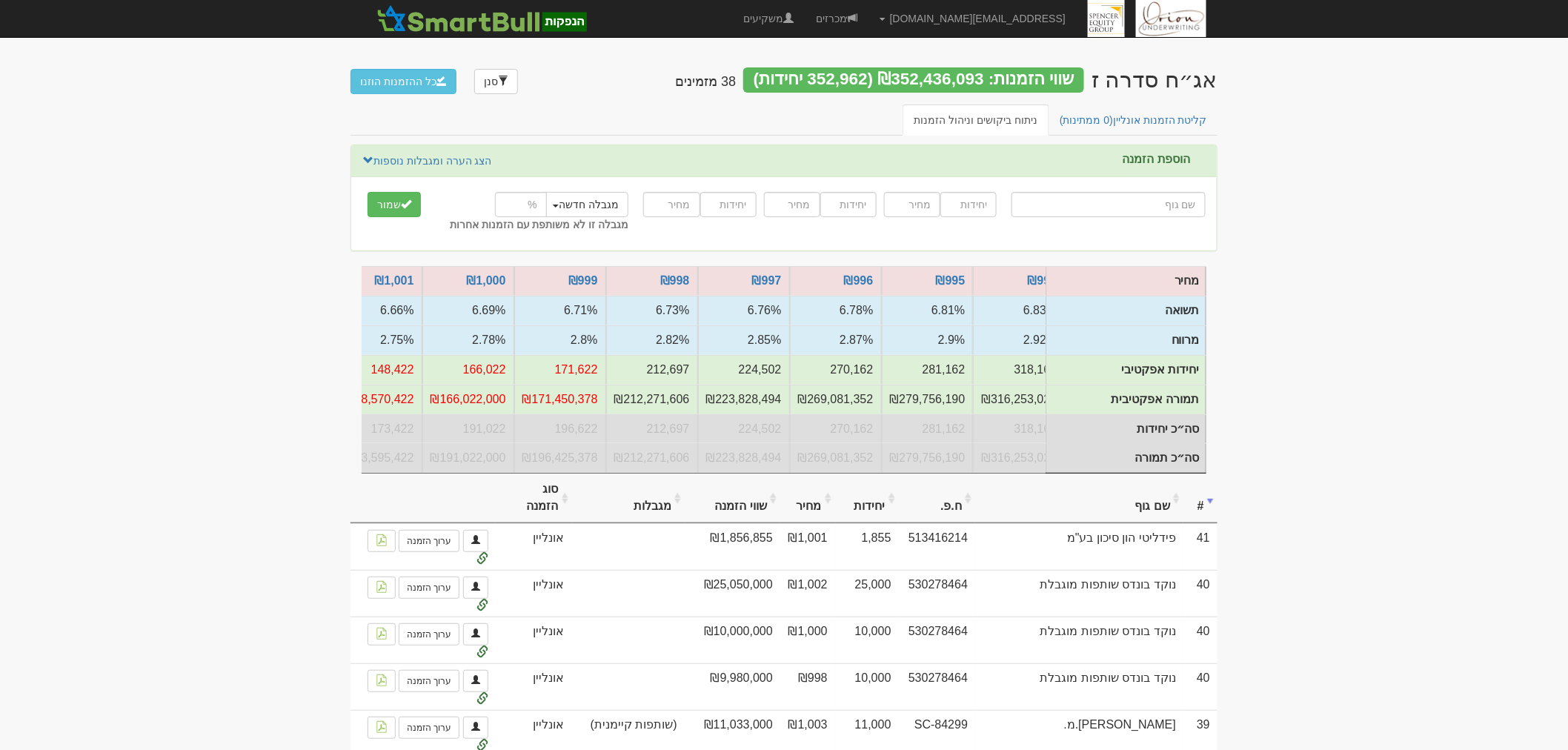
scroll to position [0, -472]
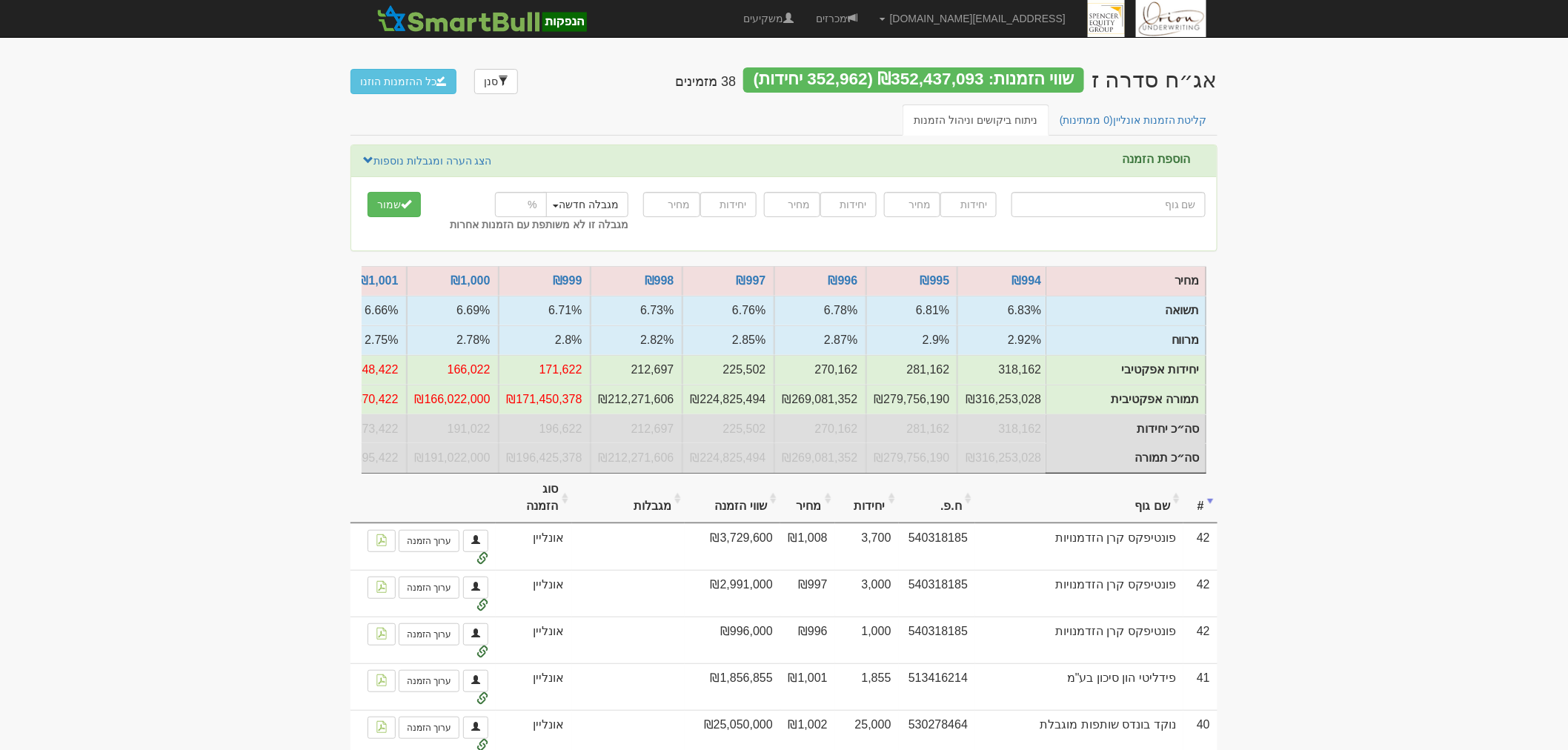
scroll to position [0, -472]
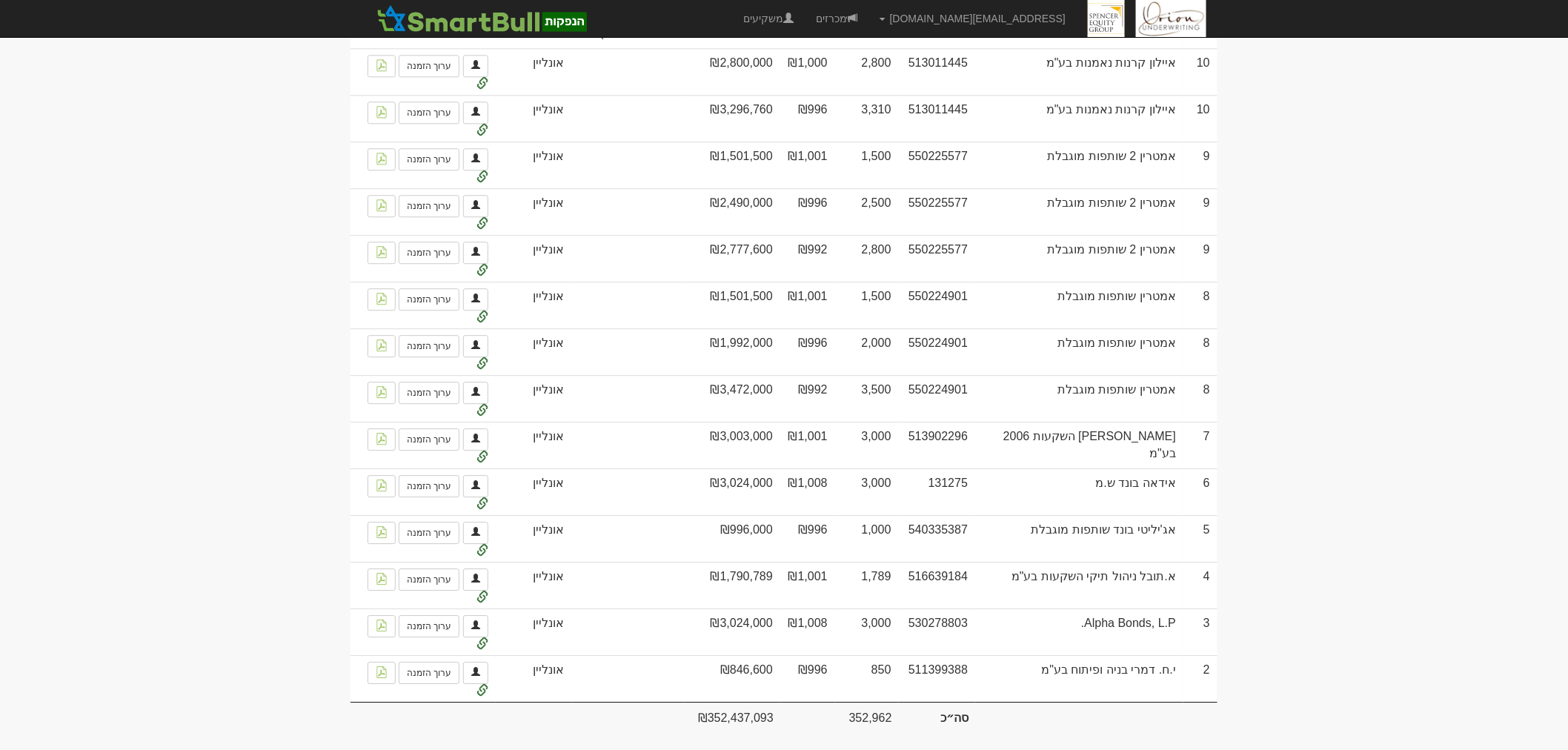
scroll to position [3884, 0]
